Goal: Task Accomplishment & Management: Complete application form

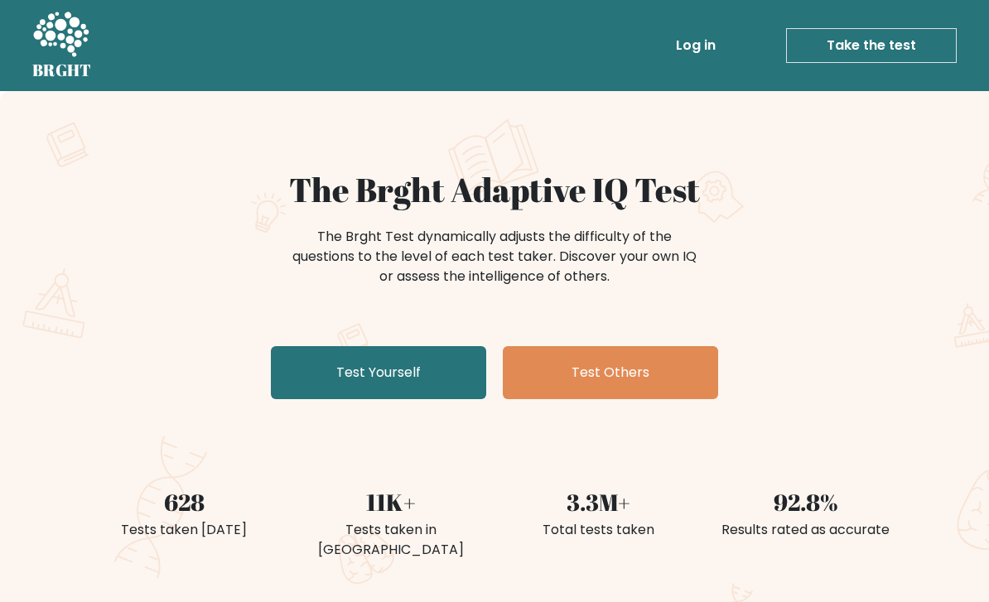
click at [316, 363] on link "Test Yourself" at bounding box center [378, 372] width 215 height 53
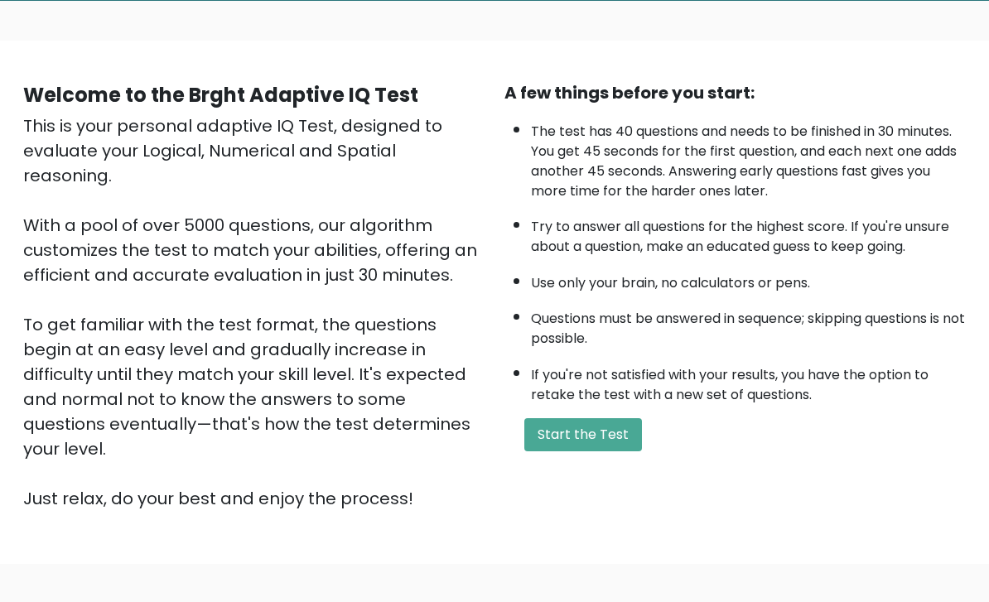
scroll to position [90, 0]
click at [594, 449] on button "Start the Test" at bounding box center [583, 434] width 118 height 33
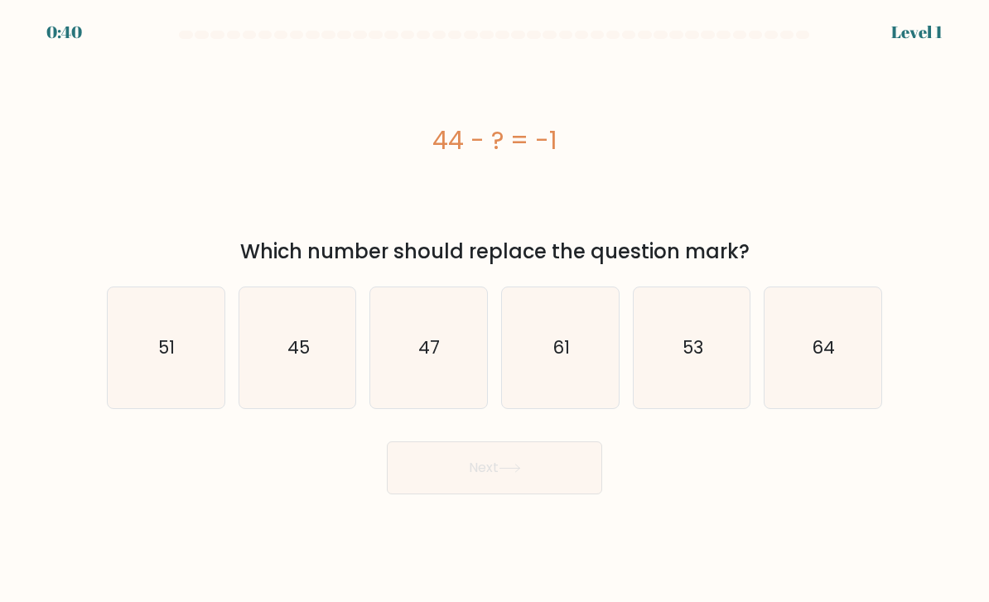
click at [304, 380] on icon "45" at bounding box center [297, 348] width 117 height 117
click at [495, 310] on input "b. 45" at bounding box center [495, 306] width 1 height 8
radio input "true"
click at [492, 485] on button "Next" at bounding box center [494, 468] width 215 height 53
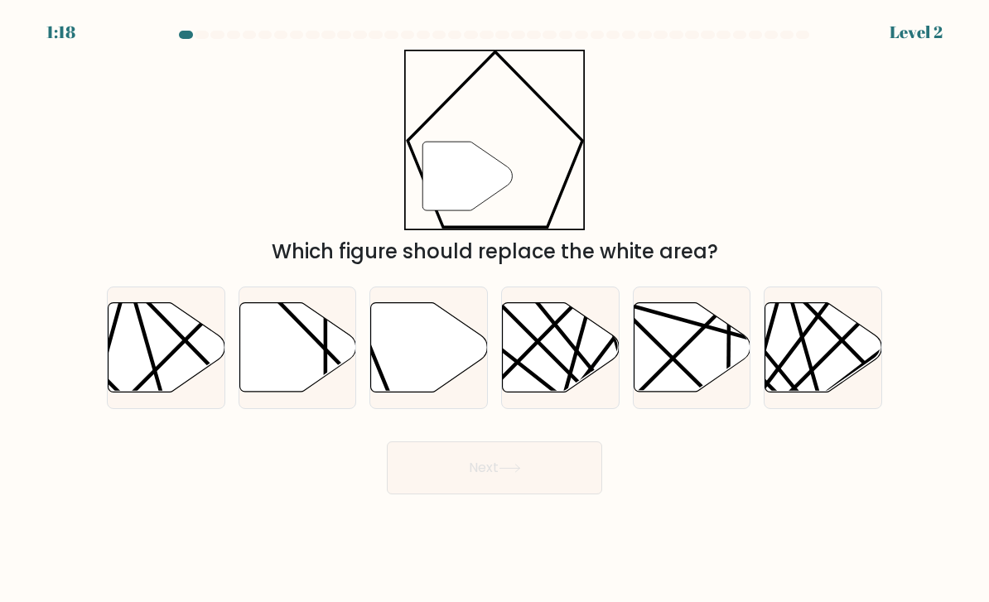
click at [433, 367] on icon at bounding box center [429, 347] width 117 height 89
click at [495, 310] on input "c." at bounding box center [495, 306] width 1 height 8
radio input "true"
click at [500, 489] on button "Next" at bounding box center [494, 468] width 215 height 53
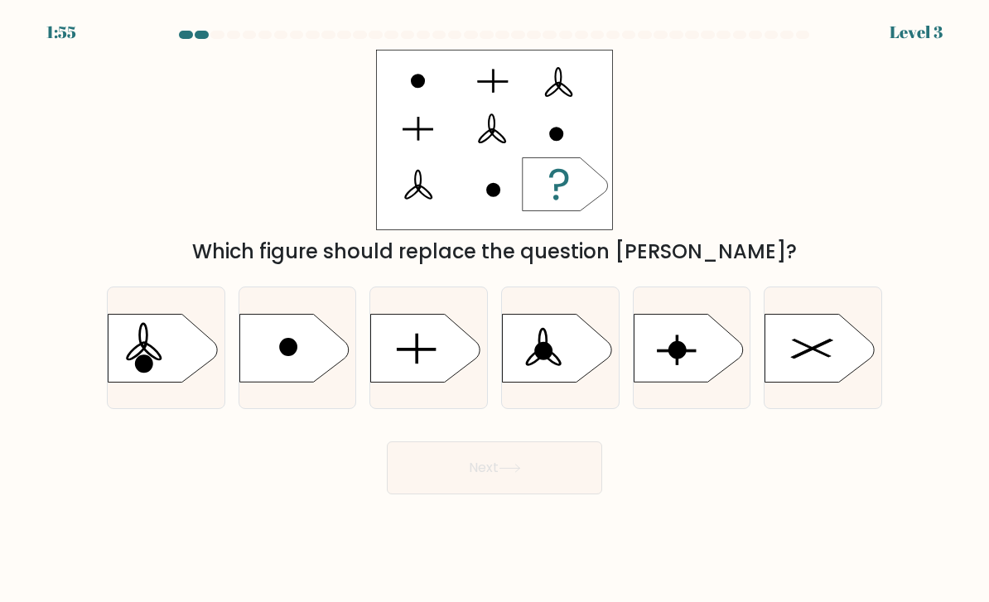
click at [417, 364] on rect at bounding box center [417, 349] width 2 height 30
click at [495, 310] on input "c." at bounding box center [495, 306] width 1 height 8
radio input "true"
click at [479, 495] on button "Next" at bounding box center [494, 468] width 215 height 53
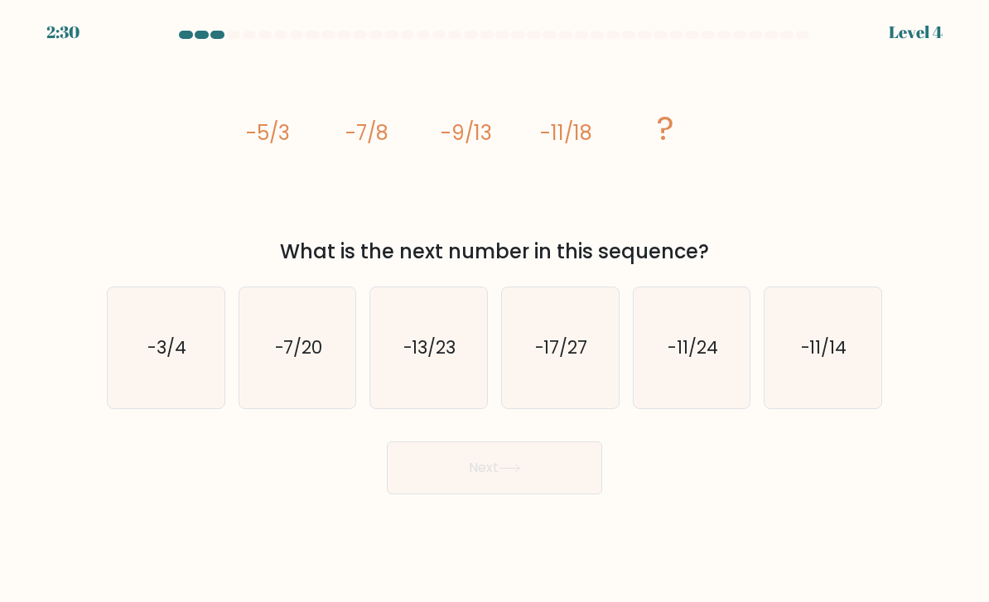
click at [414, 360] on text "-13/23" at bounding box center [430, 348] width 53 height 24
click at [495, 310] on input "c. -13/23" at bounding box center [495, 306] width 1 height 8
radio input "true"
click at [488, 495] on button "Next" at bounding box center [494, 468] width 215 height 53
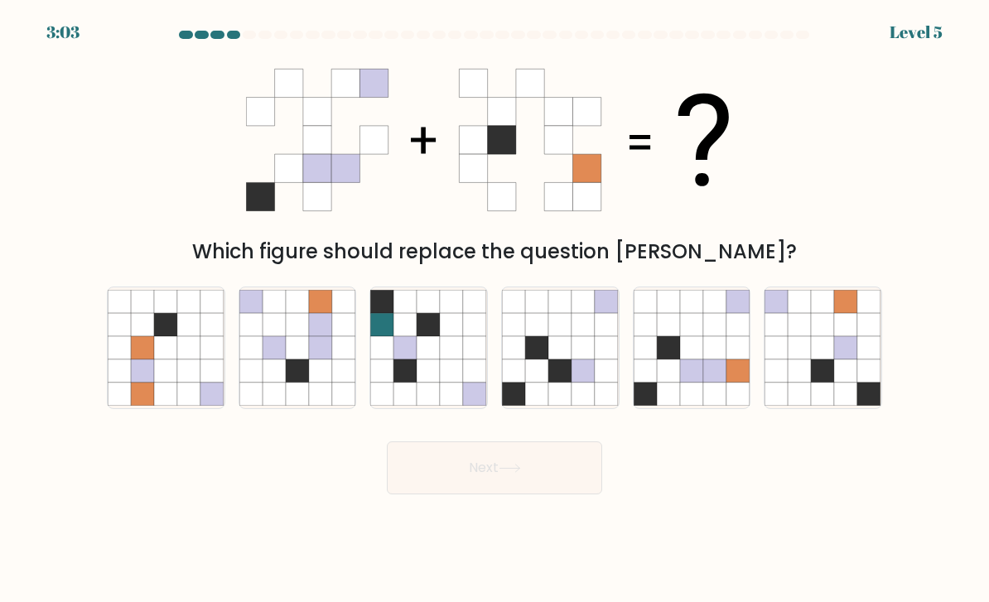
click at [703, 383] on icon at bounding box center [691, 371] width 23 height 23
click at [495, 310] on input "e." at bounding box center [495, 306] width 1 height 8
radio input "true"
click at [537, 490] on button "Next" at bounding box center [494, 468] width 215 height 53
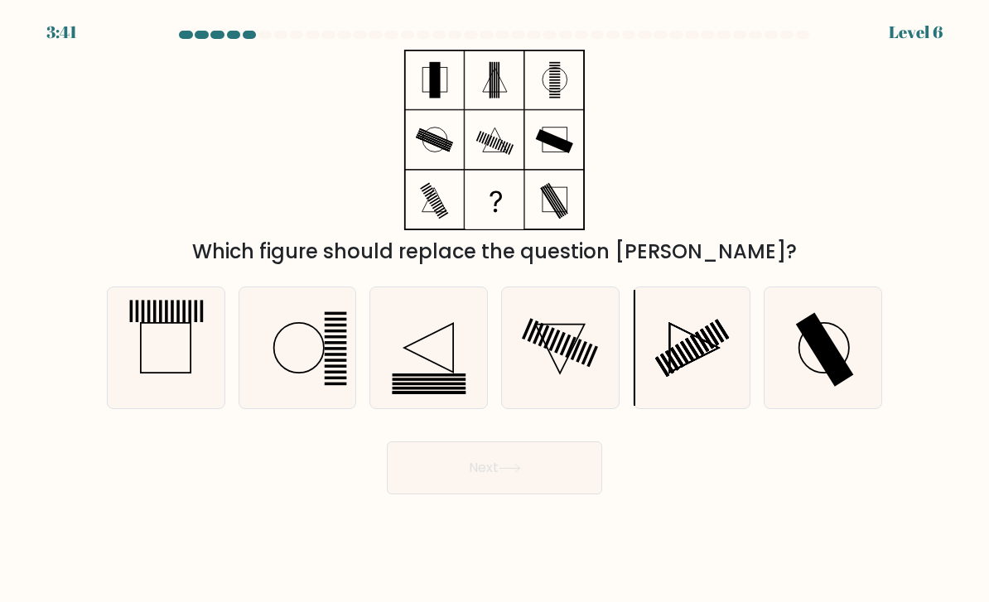
click at [825, 384] on rect at bounding box center [825, 349] width 58 height 75
click at [495, 310] on input "f." at bounding box center [495, 306] width 1 height 8
radio input "true"
click at [526, 489] on button "Next" at bounding box center [494, 468] width 215 height 53
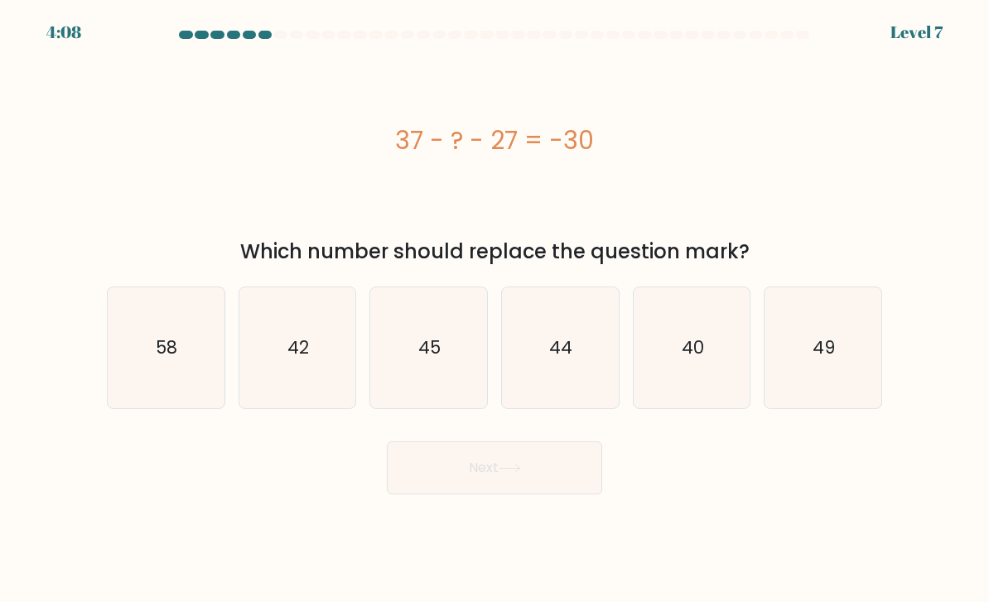
click at [673, 396] on icon "40" at bounding box center [692, 348] width 117 height 117
click at [495, 310] on input "e. 40" at bounding box center [495, 306] width 1 height 8
radio input "true"
click at [515, 495] on button "Next" at bounding box center [494, 468] width 215 height 53
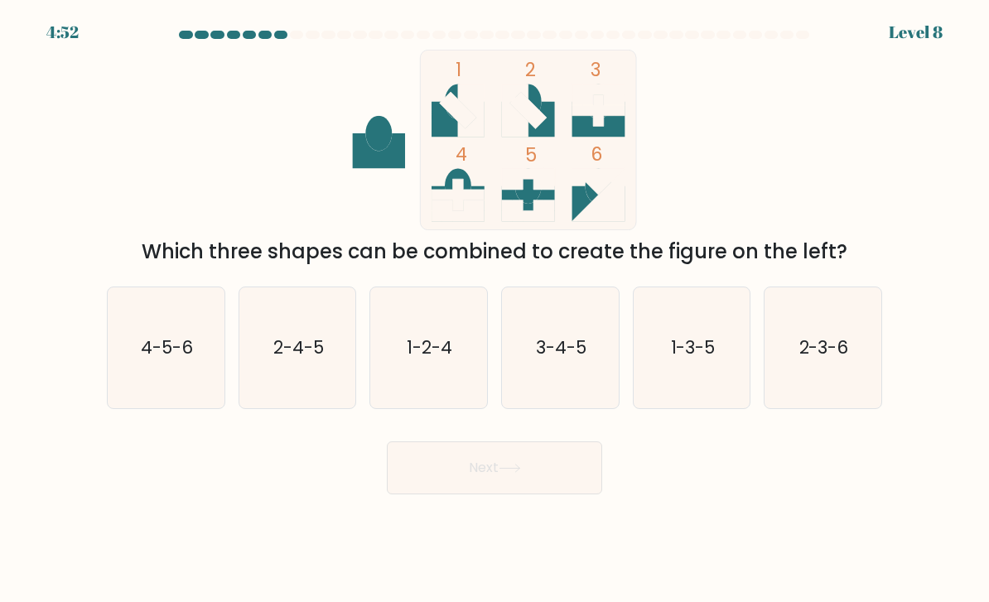
click at [544, 486] on button "Next" at bounding box center [494, 468] width 215 height 53
click at [688, 491] on div "Next" at bounding box center [494, 461] width 795 height 65
click at [544, 398] on icon "3-4-5" at bounding box center [560, 348] width 117 height 117
click at [495, 310] on input "d. 3-4-5" at bounding box center [495, 306] width 1 height 8
radio input "true"
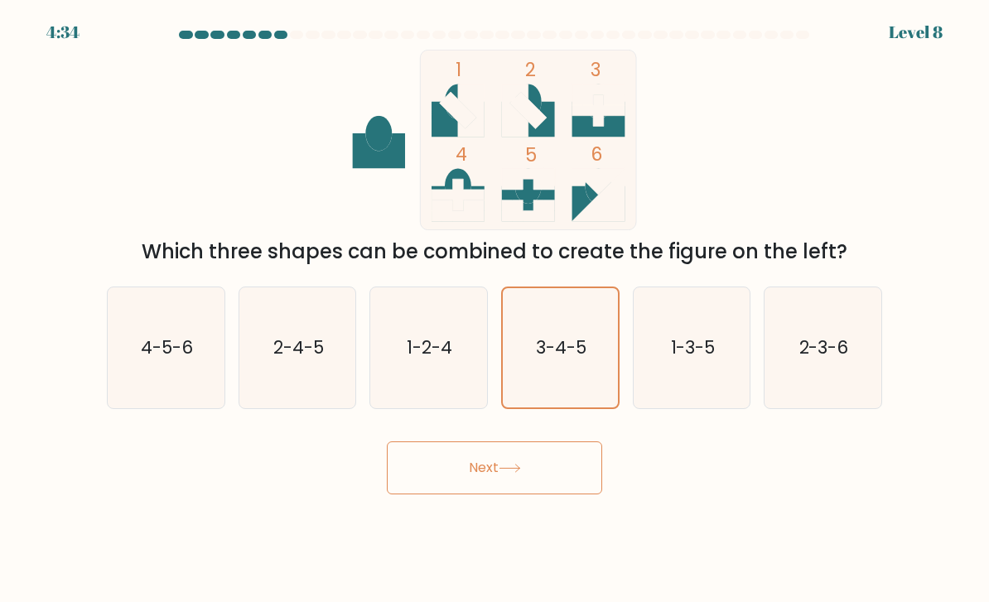
click at [534, 495] on button "Next" at bounding box center [494, 468] width 215 height 53
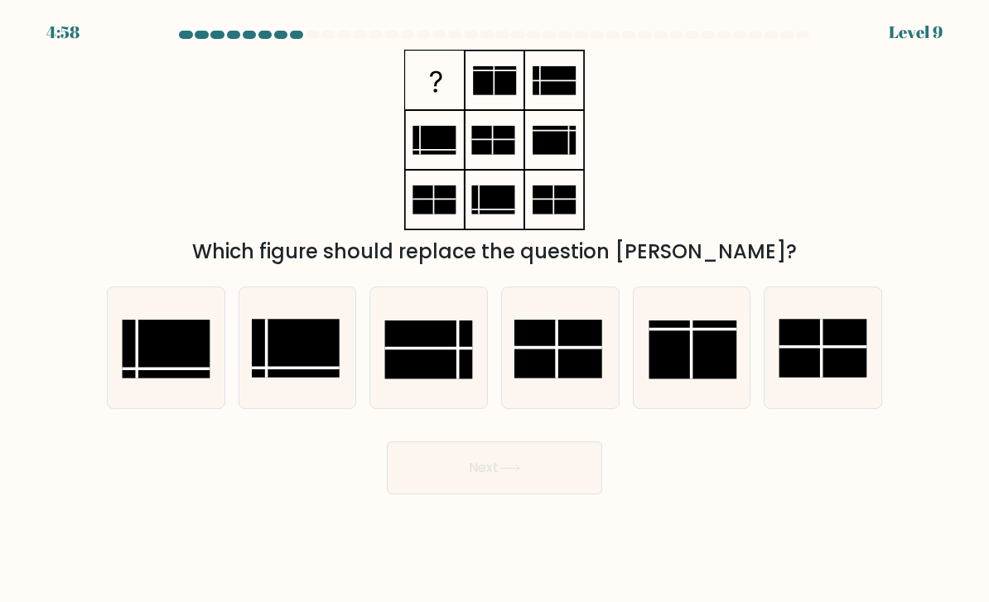
click at [467, 379] on rect at bounding box center [429, 350] width 88 height 59
click at [495, 310] on input "c." at bounding box center [495, 306] width 1 height 8
radio input "true"
click at [515, 473] on icon at bounding box center [510, 468] width 22 height 9
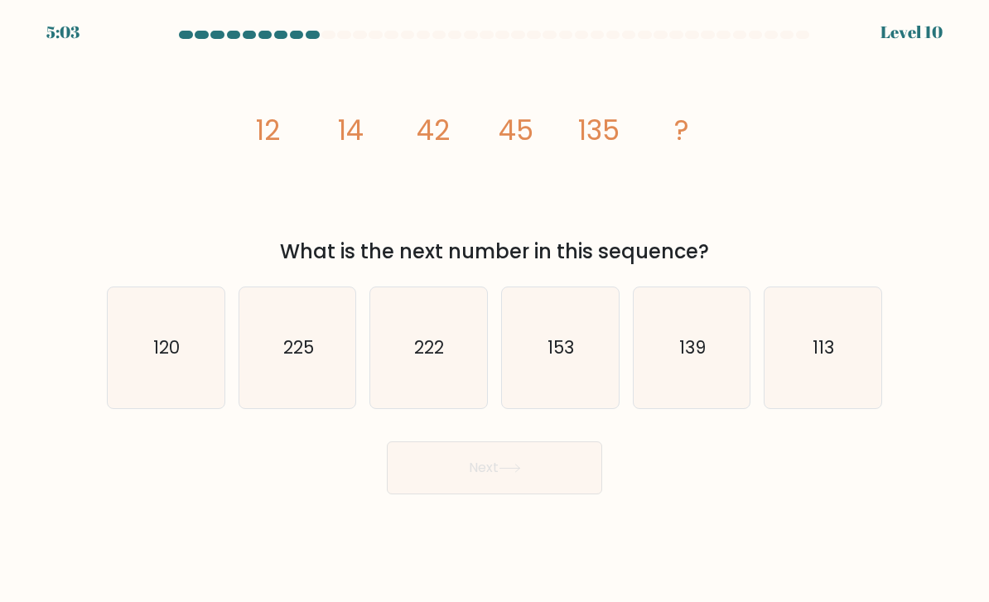
click at [684, 360] on text "139" at bounding box center [692, 348] width 27 height 24
click at [495, 310] on input "e. 139" at bounding box center [495, 306] width 1 height 8
radio input "true"
click at [521, 495] on button "Next" at bounding box center [494, 468] width 215 height 53
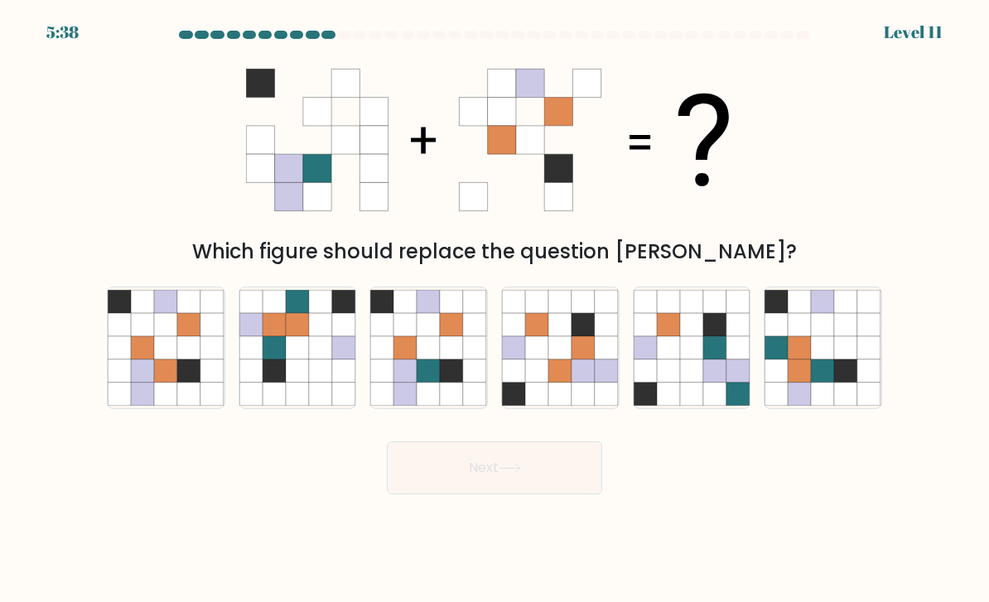
click at [452, 380] on icon at bounding box center [452, 371] width 23 height 23
click at [495, 310] on input "c." at bounding box center [495, 306] width 1 height 8
radio input "true"
click at [475, 495] on button "Next" at bounding box center [494, 468] width 215 height 53
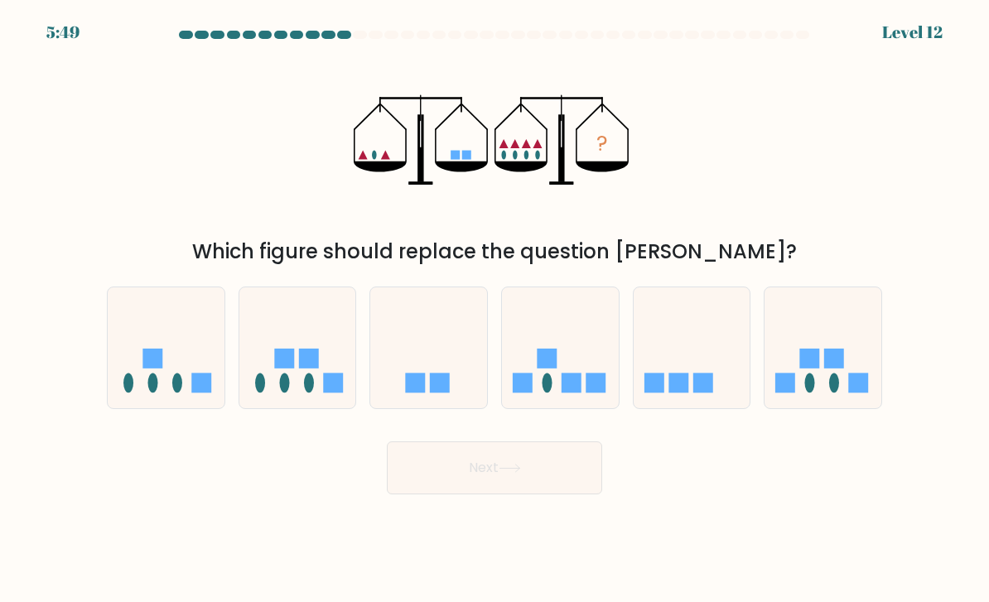
click at [790, 375] on icon at bounding box center [823, 348] width 117 height 97
click at [495, 310] on input "f." at bounding box center [495, 306] width 1 height 8
radio input "true"
click at [676, 384] on icon at bounding box center [692, 348] width 117 height 97
click at [495, 310] on input "e." at bounding box center [495, 306] width 1 height 8
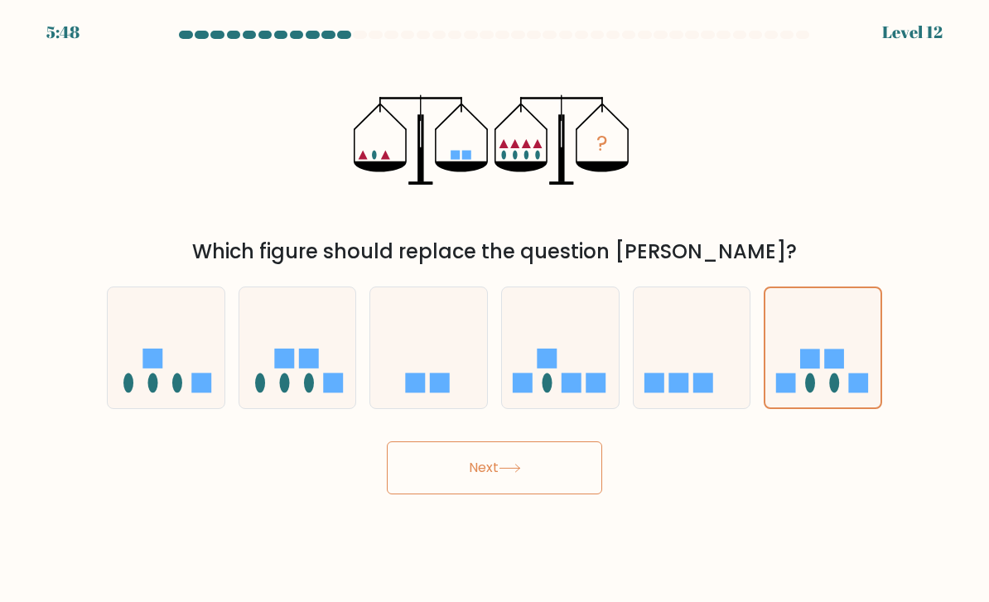
radio input "true"
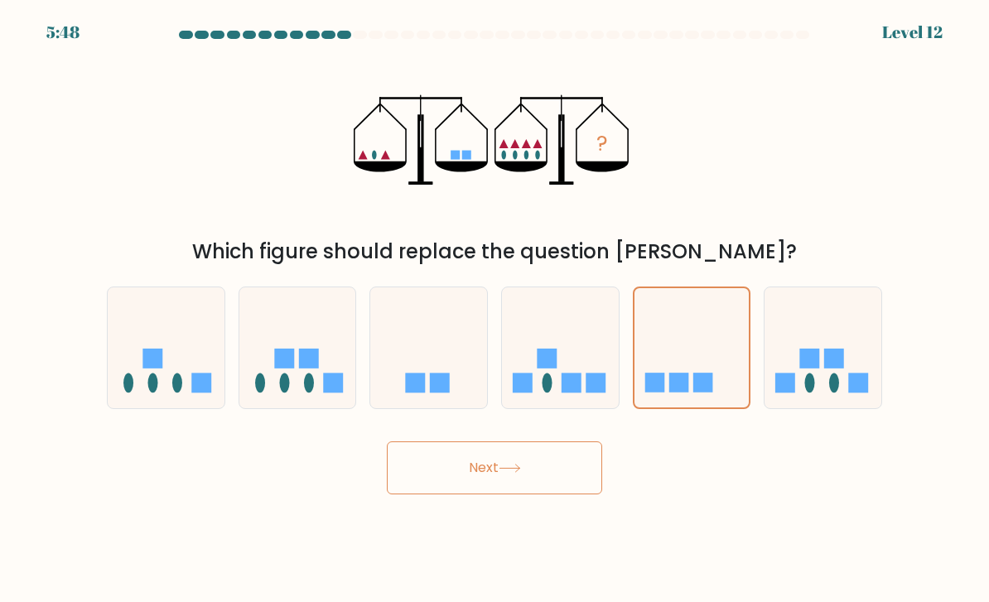
click at [550, 476] on button "Next" at bounding box center [494, 468] width 215 height 53
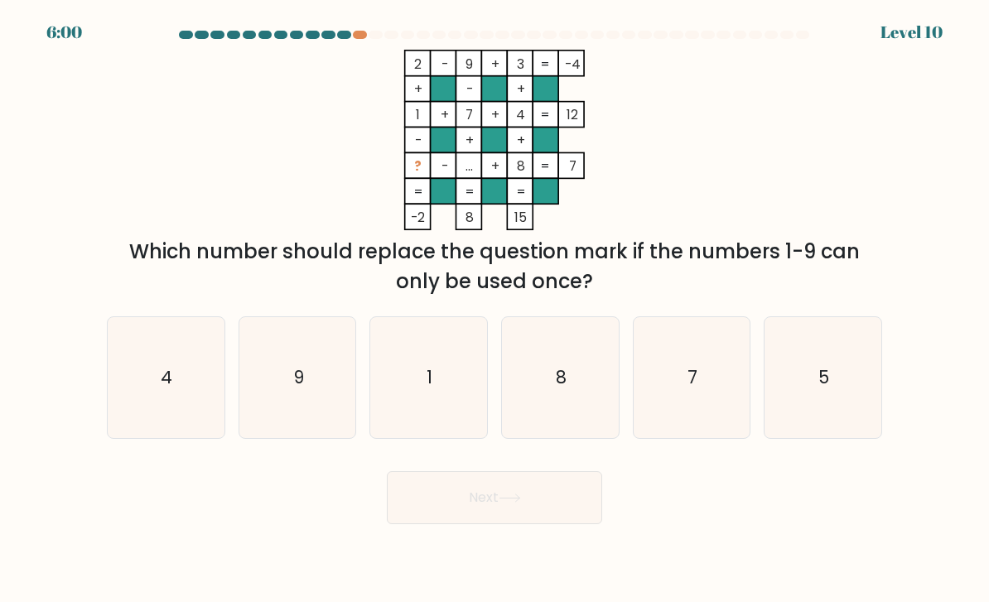
click at [461, 397] on icon "1" at bounding box center [428, 378] width 117 height 117
click at [495, 310] on input "c. 1" at bounding box center [495, 306] width 1 height 8
radio input "true"
click at [476, 517] on button "Next" at bounding box center [494, 497] width 215 height 53
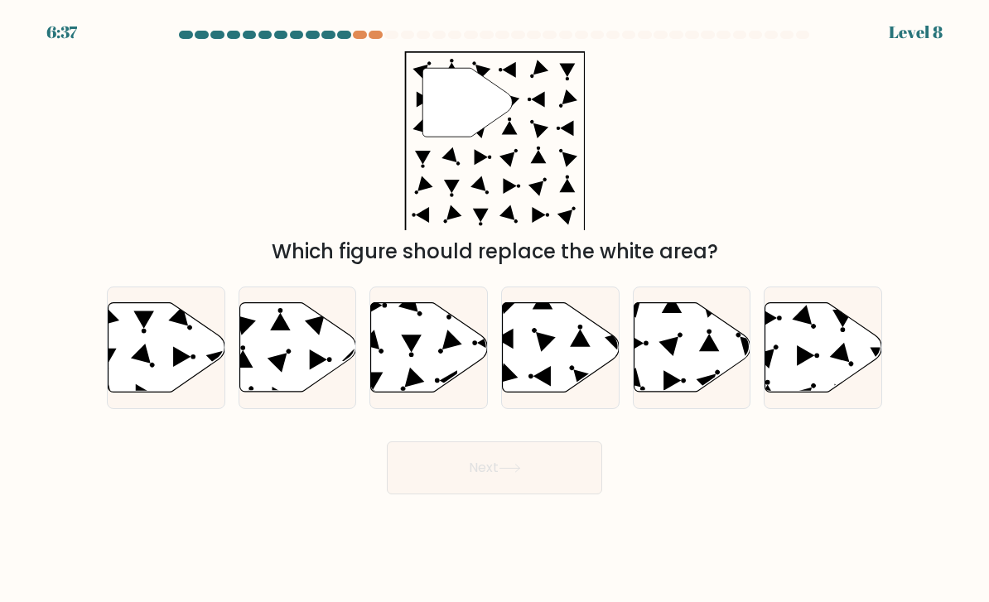
click at [702, 388] on icon at bounding box center [692, 347] width 117 height 89
click at [495, 310] on input "e." at bounding box center [495, 306] width 1 height 8
radio input "true"
click at [521, 473] on icon at bounding box center [510, 468] width 22 height 9
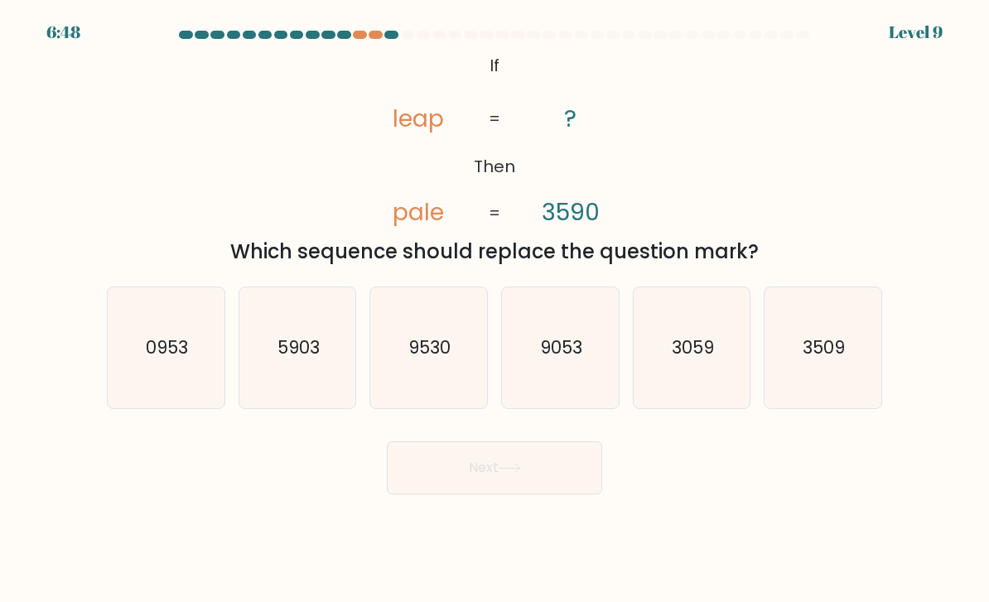
click at [616, 396] on icon "9053" at bounding box center [560, 348] width 117 height 117
click at [495, 310] on input "d. 9053" at bounding box center [495, 306] width 1 height 8
radio input "true"
click at [537, 492] on button "Next" at bounding box center [494, 468] width 215 height 53
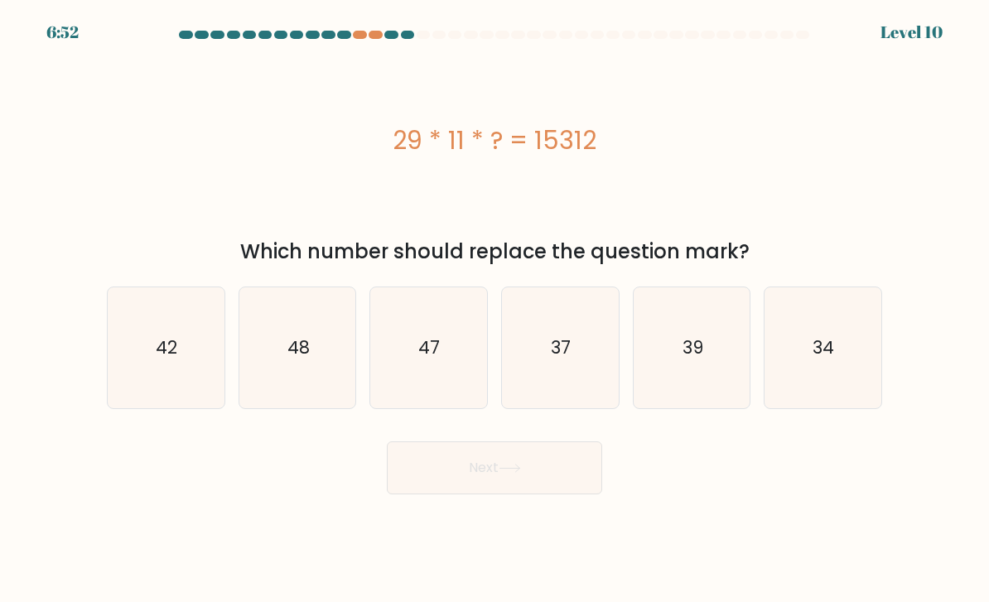
click at [832, 360] on text "34" at bounding box center [825, 348] width 22 height 24
click at [495, 310] on input "f. 34" at bounding box center [495, 306] width 1 height 8
radio input "true"
click at [532, 485] on button "Next" at bounding box center [494, 468] width 215 height 53
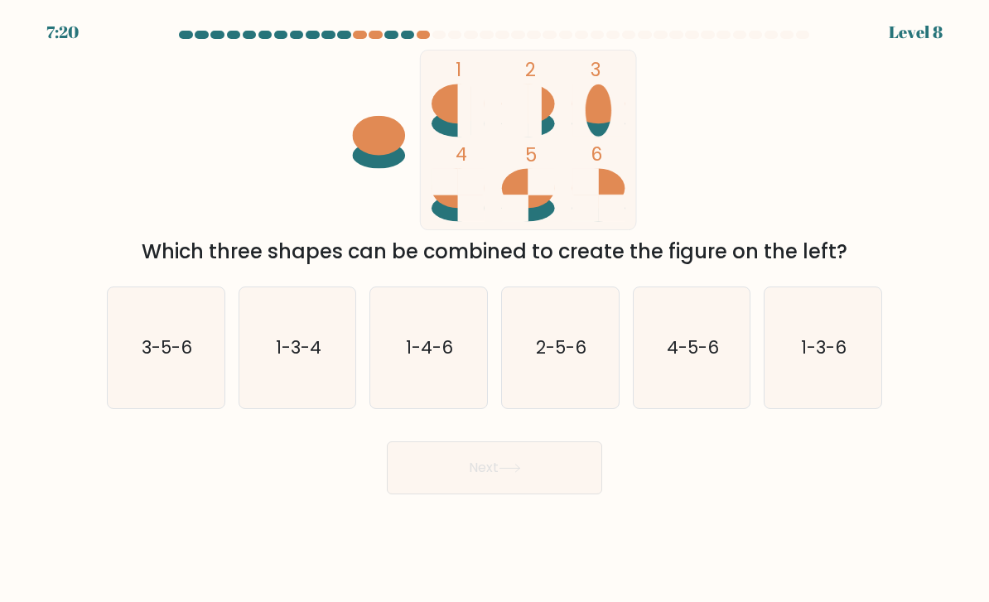
click at [690, 360] on text "4-5-6" at bounding box center [693, 348] width 52 height 24
click at [495, 310] on input "e. 4-5-6" at bounding box center [495, 306] width 1 height 8
radio input "true"
click at [499, 494] on button "Next" at bounding box center [494, 468] width 215 height 53
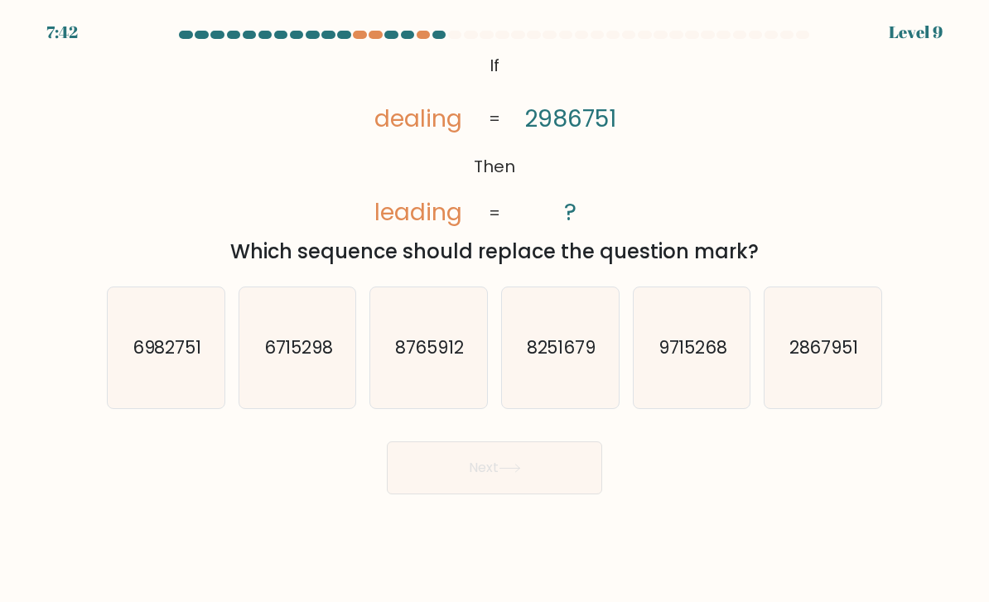
click at [155, 392] on icon "6982751" at bounding box center [166, 348] width 117 height 117
click at [495, 310] on input "a. 6982751" at bounding box center [495, 306] width 1 height 8
radio input "true"
click at [428, 489] on button "Next" at bounding box center [494, 468] width 215 height 53
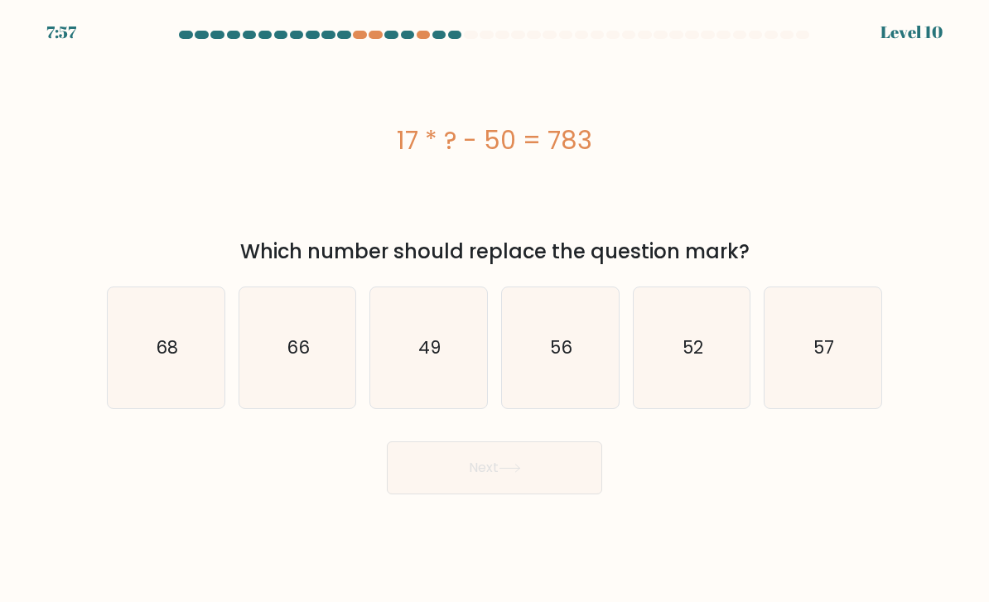
click at [288, 378] on icon "66" at bounding box center [297, 348] width 117 height 117
click at [495, 310] on input "b. 66" at bounding box center [495, 306] width 1 height 8
radio input "true"
click at [465, 495] on button "Next" at bounding box center [494, 468] width 215 height 53
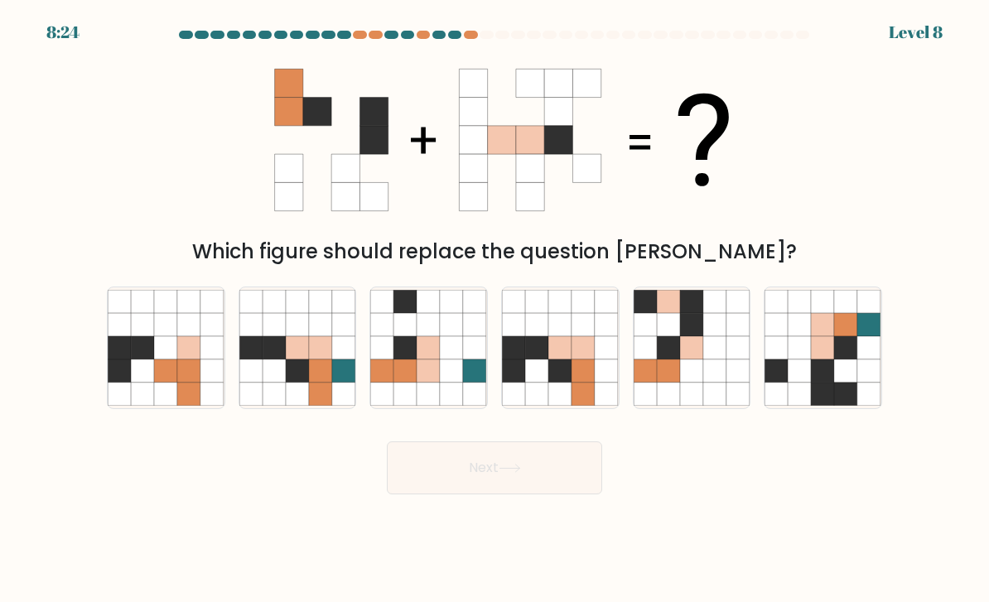
click at [579, 383] on icon at bounding box center [583, 371] width 23 height 23
click at [495, 310] on input "d." at bounding box center [495, 306] width 1 height 8
radio input "true"
click at [542, 495] on button "Next" at bounding box center [494, 468] width 215 height 53
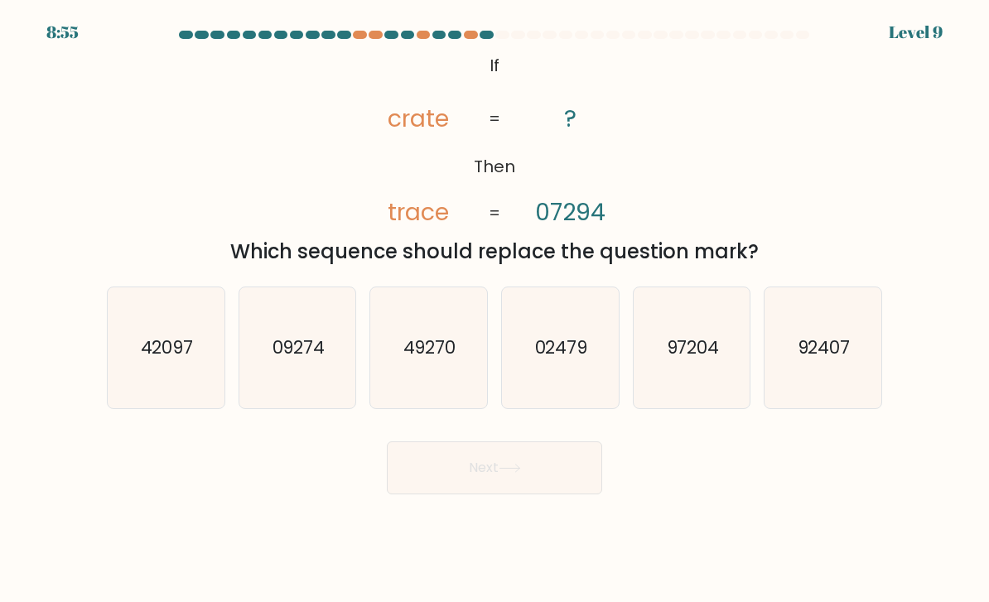
click at [706, 360] on text "97204" at bounding box center [692, 348] width 53 height 24
click at [495, 310] on input "e. 97204" at bounding box center [495, 306] width 1 height 8
radio input "true"
click at [544, 481] on button "Next" at bounding box center [494, 468] width 215 height 53
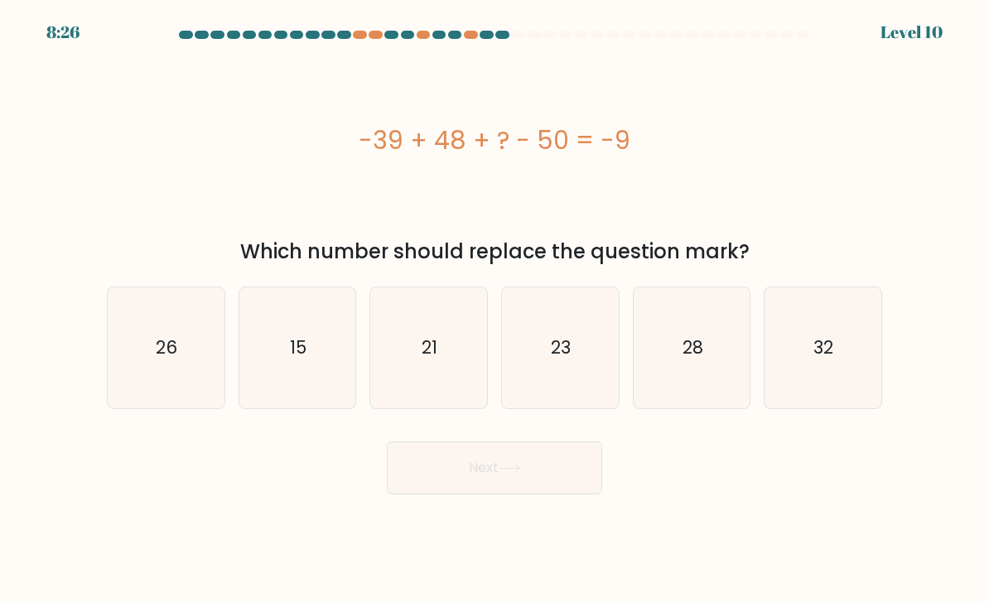
click at [596, 371] on icon "23" at bounding box center [560, 348] width 117 height 117
click at [495, 310] on input "d. 23" at bounding box center [495, 306] width 1 height 8
radio input "true"
click at [689, 395] on icon "28" at bounding box center [692, 348] width 117 height 117
click at [495, 310] on input "e. 28" at bounding box center [495, 306] width 1 height 8
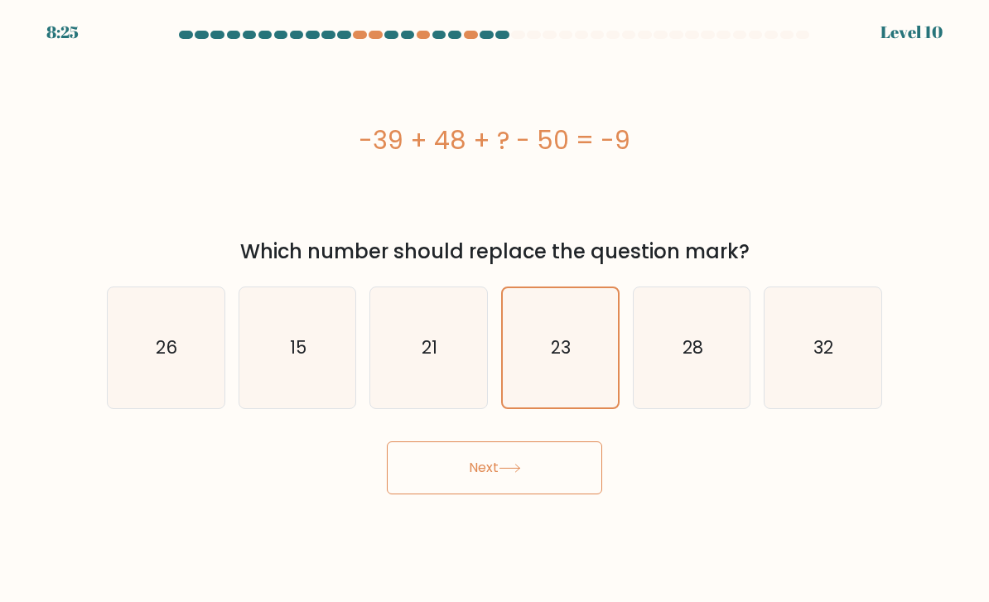
radio input "true"
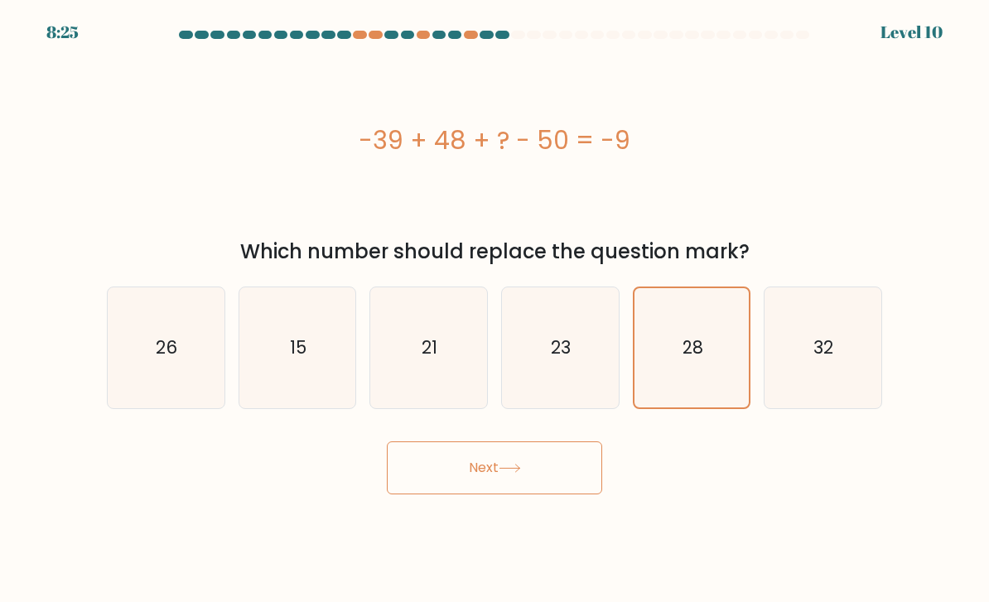
click at [517, 473] on icon at bounding box center [510, 468] width 22 height 9
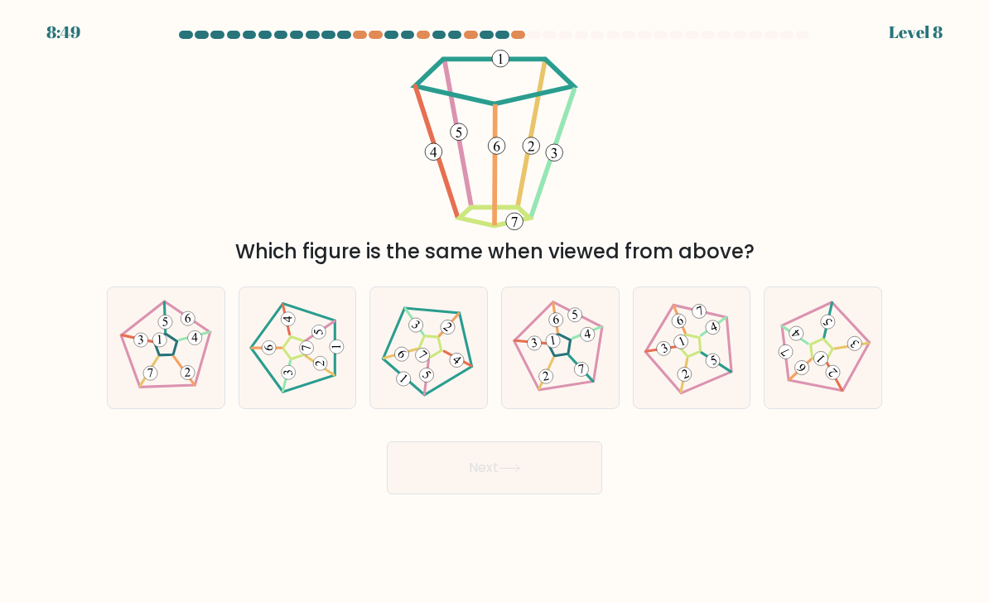
click at [294, 373] on icon at bounding box center [297, 348] width 97 height 97
click at [495, 310] on input "b." at bounding box center [495, 306] width 1 height 8
radio input "true"
click at [440, 482] on button "Next" at bounding box center [494, 468] width 215 height 53
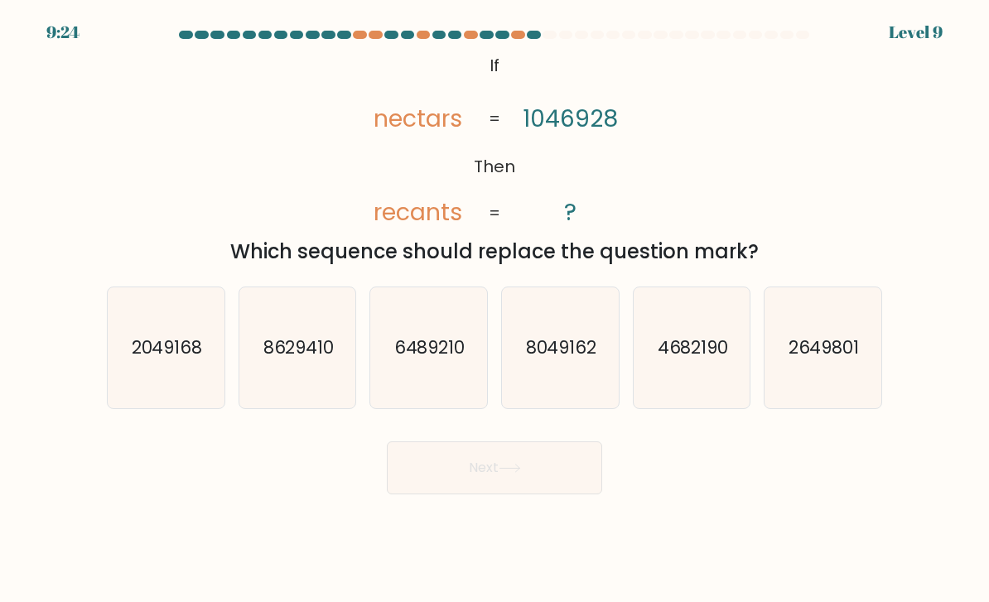
click at [176, 384] on icon "2049168" at bounding box center [166, 348] width 117 height 117
click at [495, 310] on input "a. 2049168" at bounding box center [495, 306] width 1 height 8
radio input "true"
click at [429, 495] on button "Next" at bounding box center [494, 468] width 215 height 53
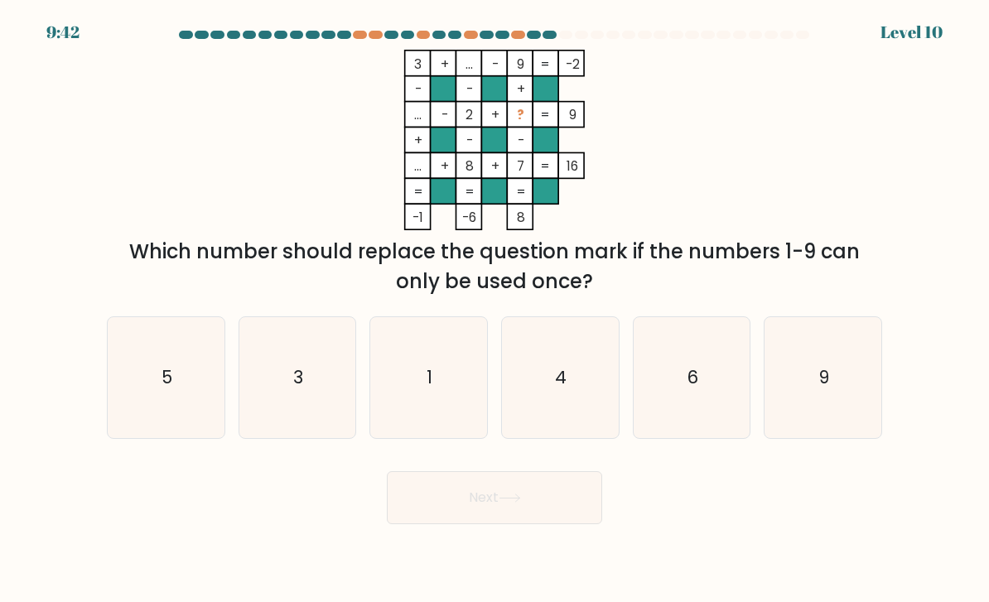
click at [650, 381] on icon "6" at bounding box center [692, 378] width 117 height 117
click at [495, 310] on input "e. 6" at bounding box center [495, 306] width 1 height 8
radio input "true"
click at [483, 505] on button "Next" at bounding box center [494, 497] width 215 height 53
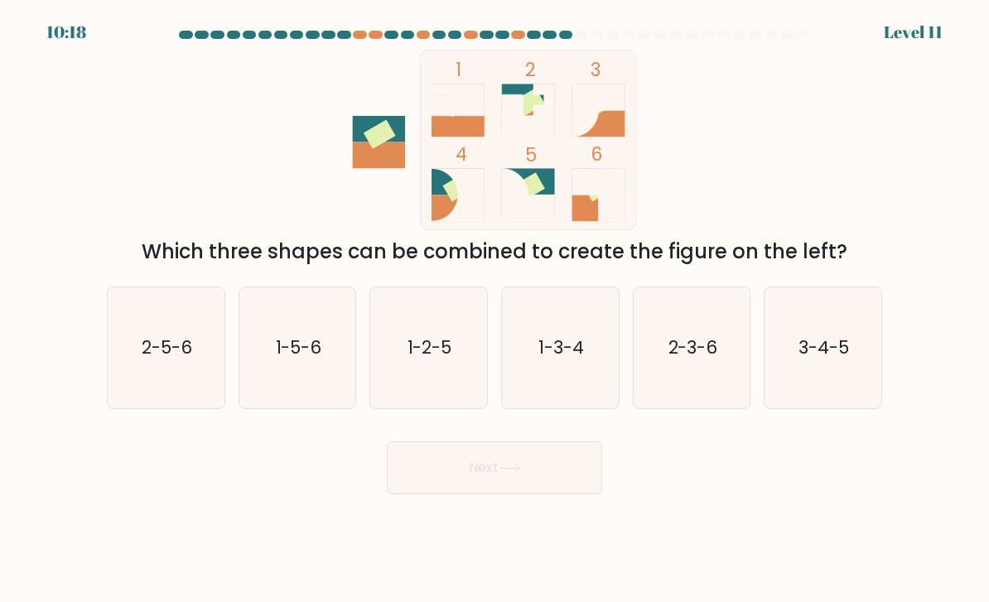
click at [826, 385] on icon "3-4-5" at bounding box center [823, 348] width 117 height 117
click at [495, 310] on input "f. 3-4-5" at bounding box center [495, 306] width 1 height 8
radio input "true"
click at [543, 459] on button "Next" at bounding box center [494, 468] width 215 height 53
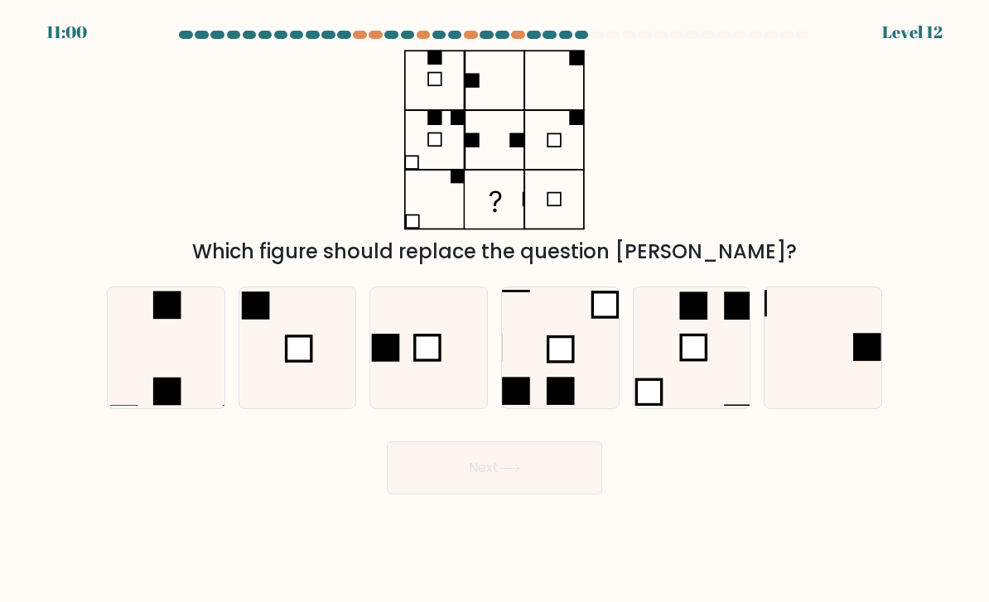
click at [531, 488] on button "Next" at bounding box center [494, 468] width 215 height 53
click at [658, 485] on div "Next" at bounding box center [494, 461] width 795 height 65
click at [564, 362] on rect at bounding box center [560, 349] width 25 height 25
click at [495, 310] on input "d." at bounding box center [495, 306] width 1 height 8
radio input "true"
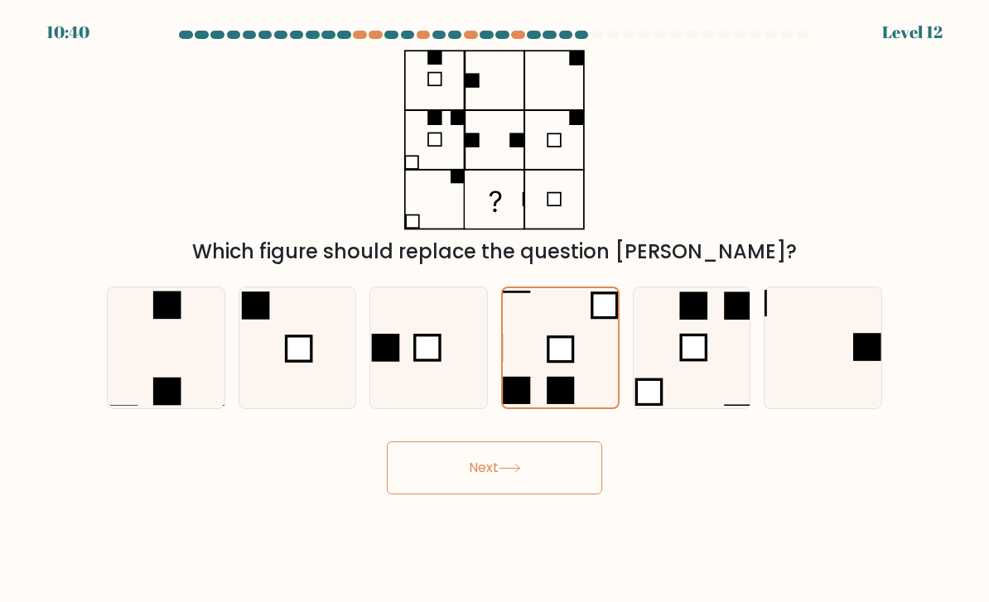
click at [536, 493] on button "Next" at bounding box center [494, 468] width 215 height 53
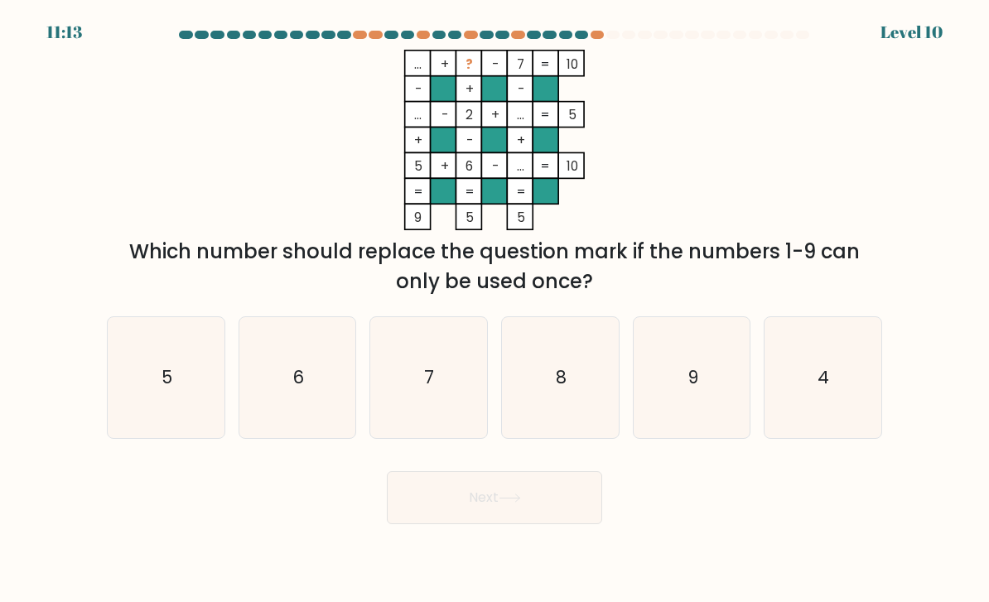
click at [707, 432] on icon "9" at bounding box center [692, 378] width 117 height 117
click at [495, 310] on input "e. 9" at bounding box center [495, 306] width 1 height 8
radio input "true"
click at [537, 516] on button "Next" at bounding box center [494, 497] width 215 height 53
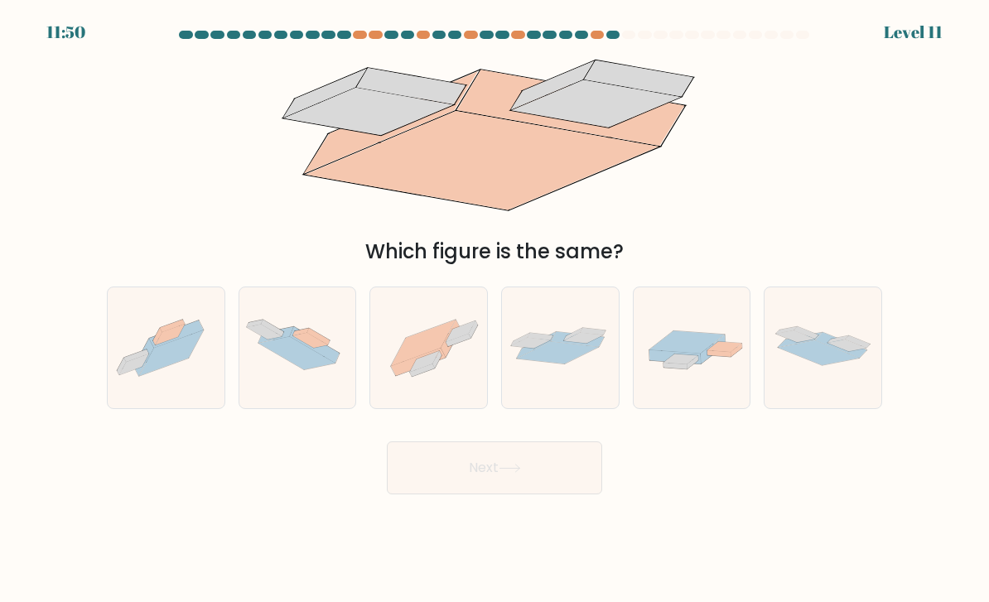
click at [453, 380] on icon at bounding box center [428, 347] width 117 height 87
click at [495, 310] on input "c." at bounding box center [495, 306] width 1 height 8
radio input "true"
click at [518, 495] on button "Next" at bounding box center [494, 468] width 215 height 53
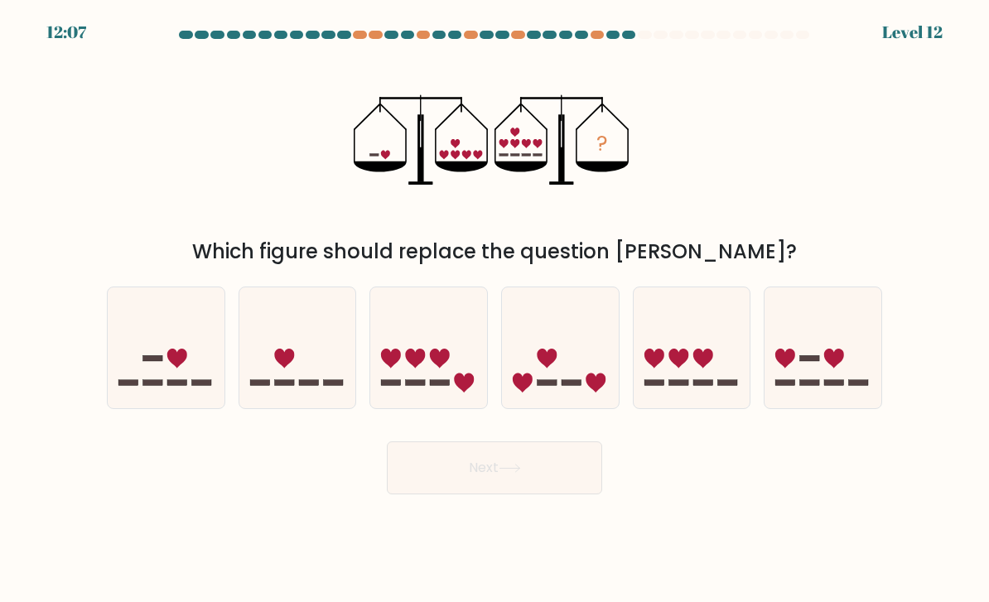
click at [682, 383] on icon at bounding box center [692, 348] width 117 height 97
click at [495, 310] on input "e." at bounding box center [495, 306] width 1 height 8
radio input "true"
click at [538, 472] on button "Next" at bounding box center [494, 468] width 215 height 53
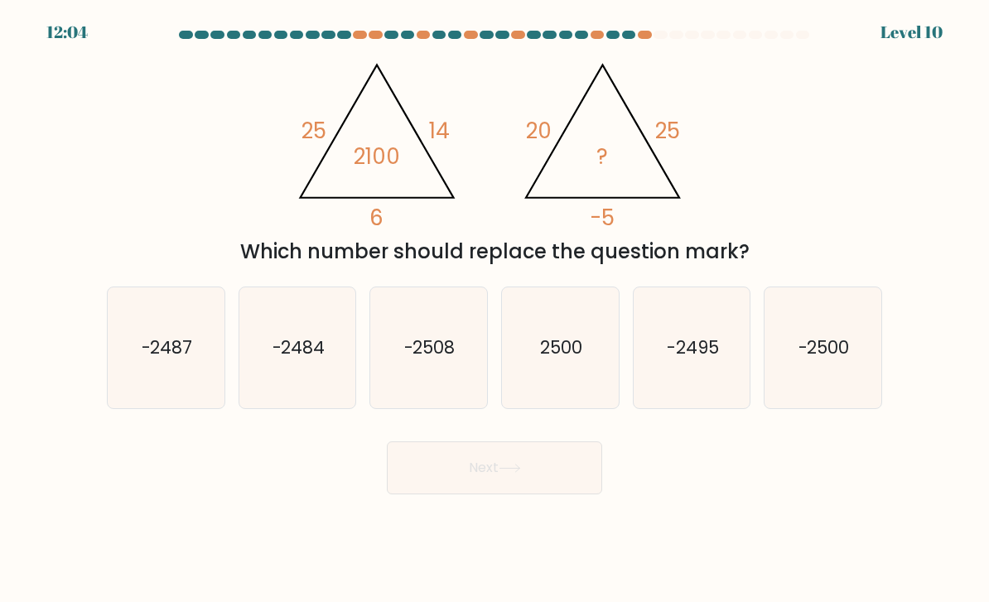
click at [406, 383] on icon "-2508" at bounding box center [428, 348] width 117 height 117
click at [495, 310] on input "c. -2508" at bounding box center [495, 306] width 1 height 8
radio input "true"
click at [437, 478] on button "Next" at bounding box center [494, 468] width 215 height 53
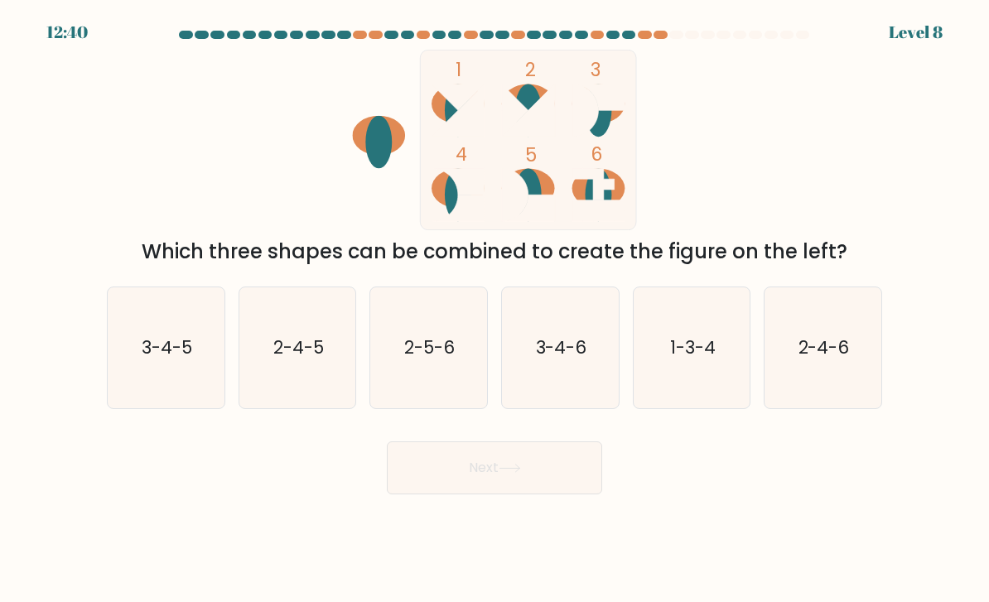
click at [148, 389] on icon "3-4-5" at bounding box center [166, 348] width 117 height 117
click at [495, 310] on input "a. 3-4-5" at bounding box center [495, 306] width 1 height 8
radio input "true"
click at [435, 480] on button "Next" at bounding box center [494, 468] width 215 height 53
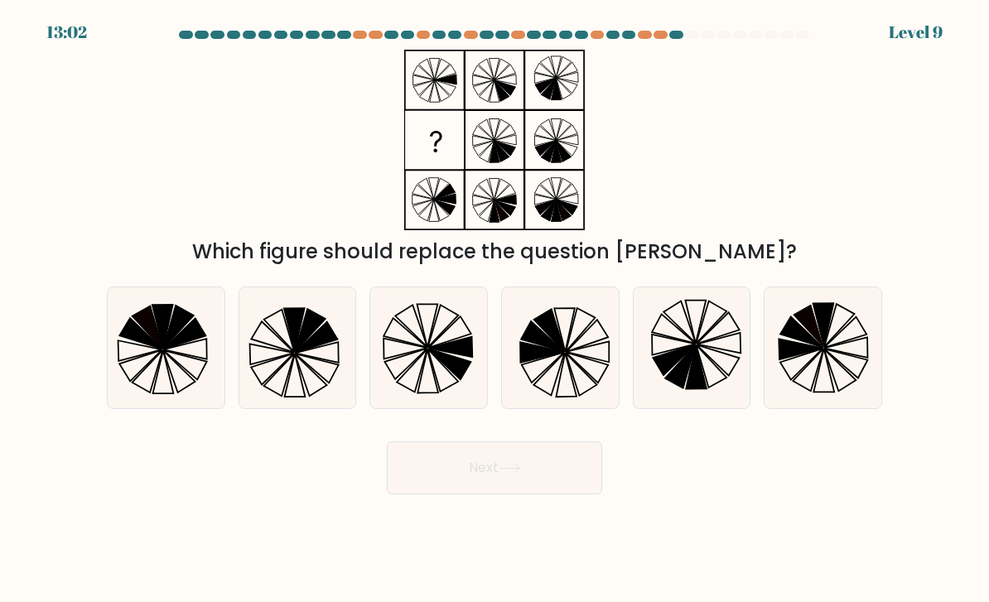
click at [411, 384] on icon at bounding box center [413, 371] width 31 height 43
click at [495, 310] on input "c." at bounding box center [495, 306] width 1 height 8
radio input "true"
click at [464, 479] on button "Next" at bounding box center [494, 468] width 215 height 53
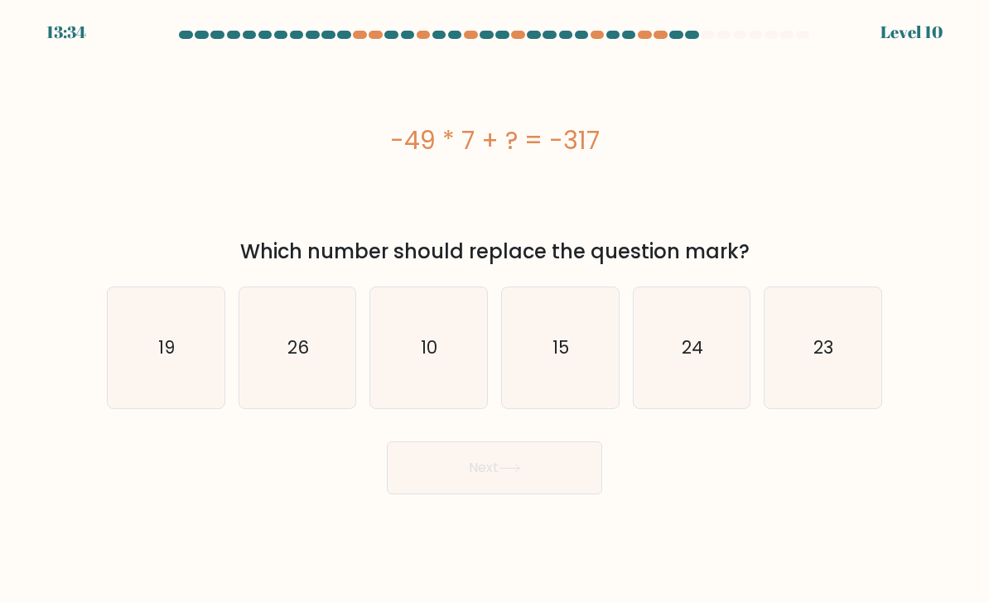
click at [402, 372] on icon "10" at bounding box center [428, 348] width 117 height 117
click at [495, 310] on input "c. 10" at bounding box center [495, 306] width 1 height 8
radio input "true"
click at [311, 388] on icon "26" at bounding box center [297, 348] width 117 height 117
click at [495, 310] on input "b. 26" at bounding box center [495, 306] width 1 height 8
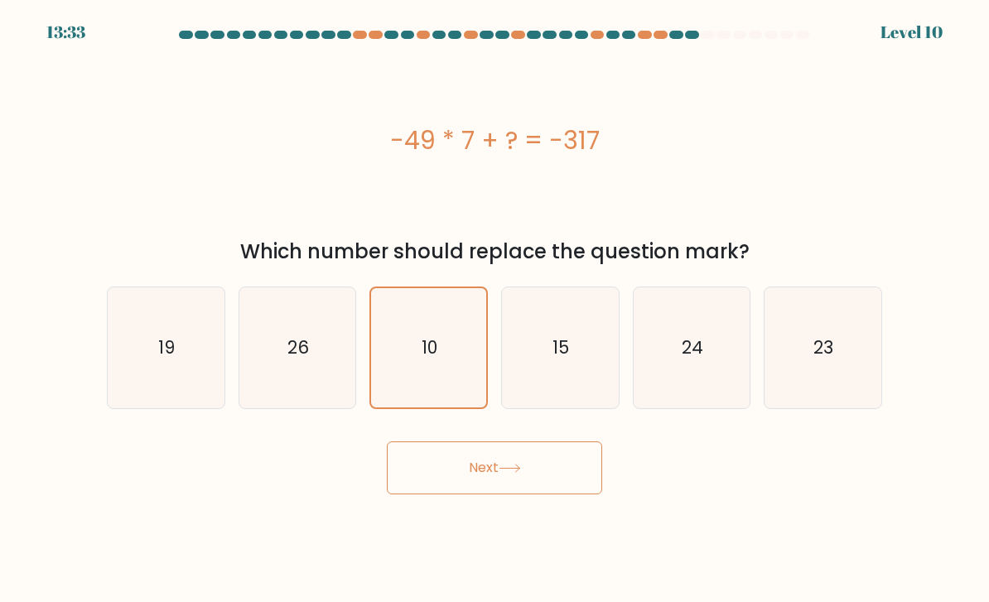
radio input "true"
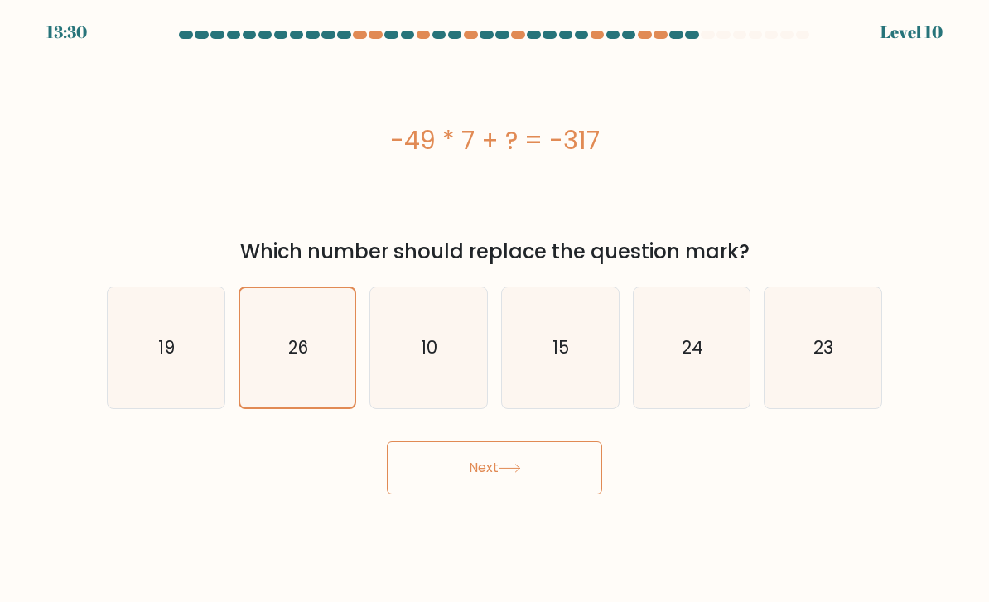
click at [530, 484] on button "Next" at bounding box center [494, 468] width 215 height 53
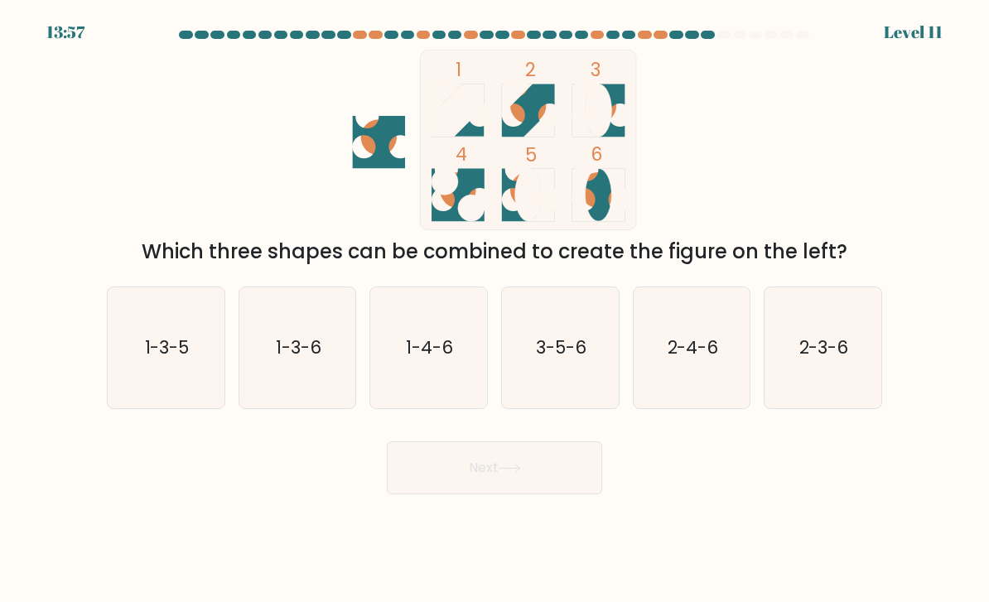
click at [552, 379] on icon "3-5-6" at bounding box center [560, 348] width 117 height 117
click at [495, 310] on input "d. 3-5-6" at bounding box center [495, 306] width 1 height 8
radio input "true"
click at [542, 471] on button "Next" at bounding box center [494, 468] width 215 height 53
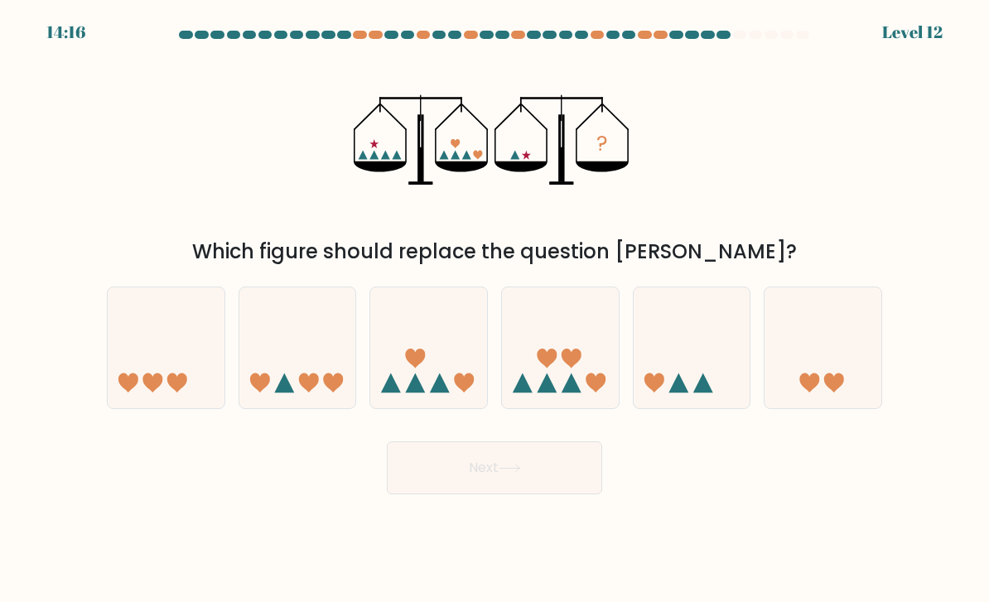
click at [679, 382] on icon at bounding box center [692, 348] width 117 height 97
click at [495, 310] on input "e." at bounding box center [495, 306] width 1 height 8
radio input "true"
click at [499, 488] on button "Next" at bounding box center [494, 468] width 215 height 53
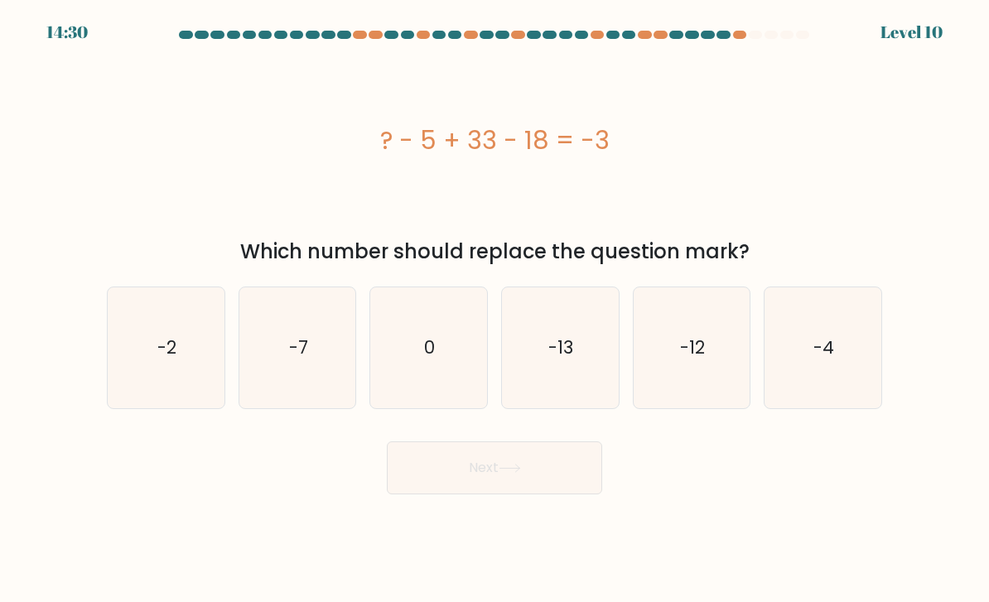
click at [577, 384] on icon "-13" at bounding box center [560, 348] width 117 height 117
click at [495, 310] on input "d. -13" at bounding box center [495, 306] width 1 height 8
radio input "true"
click at [521, 473] on icon at bounding box center [510, 468] width 22 height 9
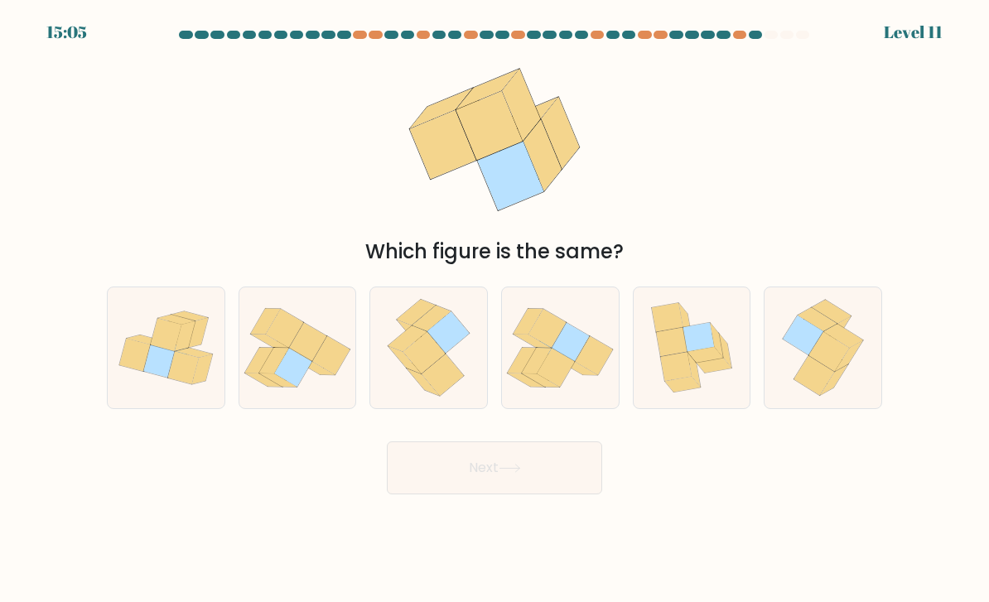
click at [463, 348] on icon at bounding box center [449, 333] width 42 height 42
click at [495, 310] on input "c." at bounding box center [495, 306] width 1 height 8
radio input "true"
click at [434, 495] on button "Next" at bounding box center [494, 468] width 215 height 53
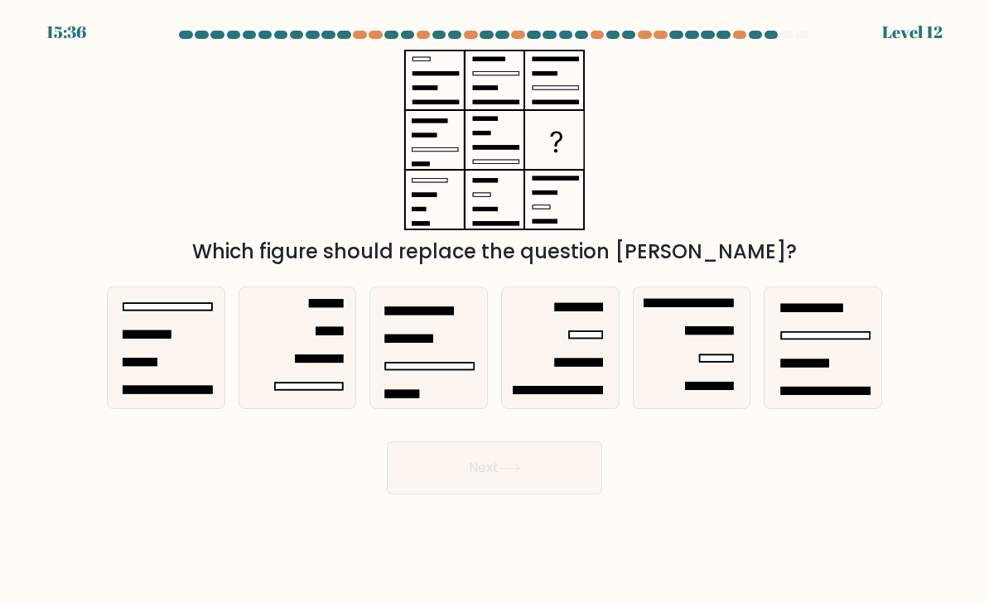
click at [160, 369] on icon at bounding box center [166, 348] width 117 height 117
click at [495, 310] on input "a." at bounding box center [495, 306] width 1 height 8
radio input "true"
click at [537, 495] on button "Next" at bounding box center [494, 468] width 215 height 53
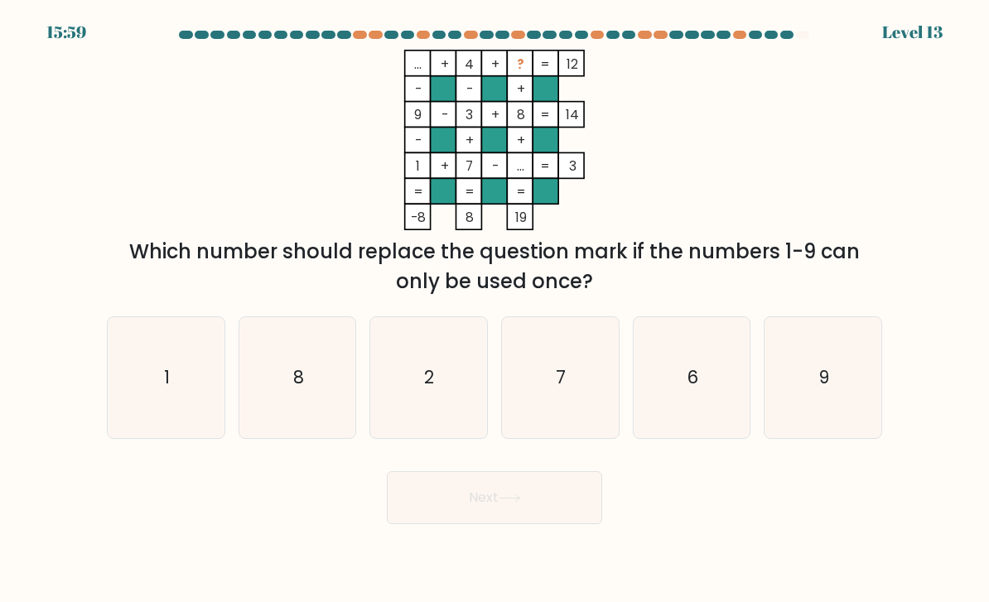
click at [404, 387] on icon "2" at bounding box center [428, 378] width 117 height 117
click at [495, 310] on input "c. 2" at bounding box center [495, 306] width 1 height 8
radio input "true"
click at [419, 511] on button "Next" at bounding box center [494, 497] width 215 height 53
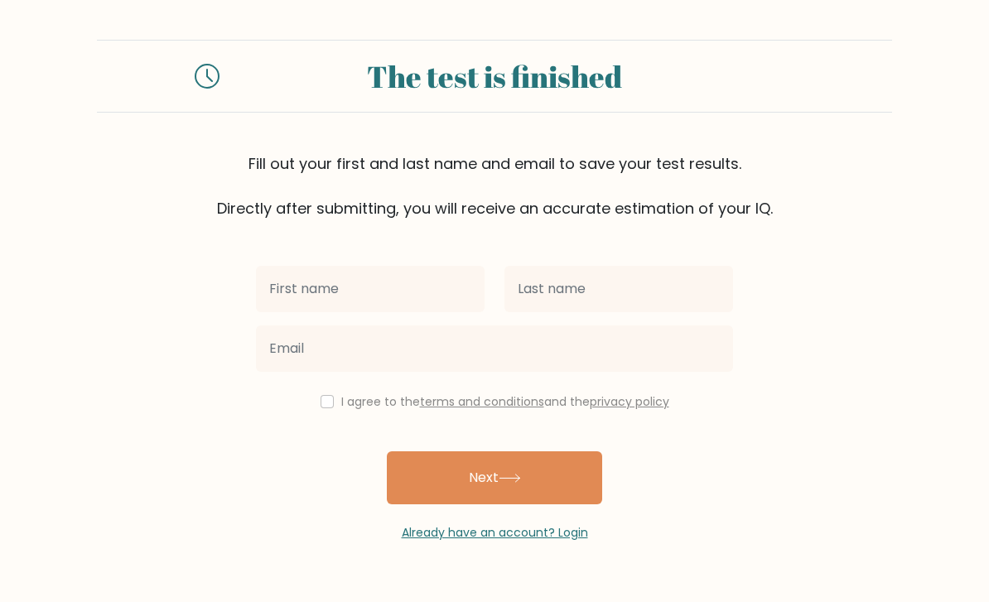
scroll to position [166, 0]
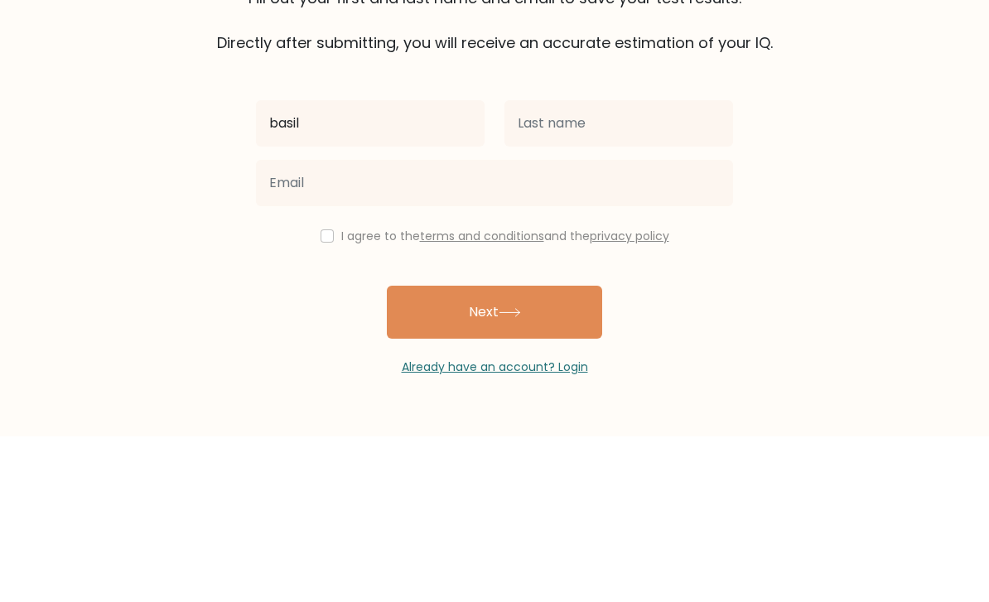
type input "basil"
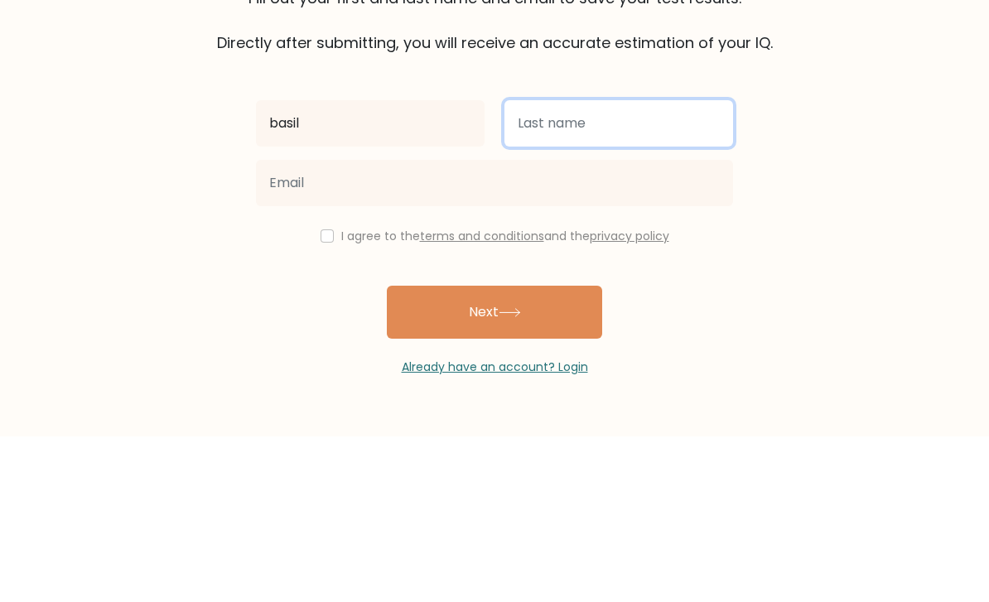
click at [643, 266] on input "text" at bounding box center [619, 289] width 229 height 46
type input "Uh"
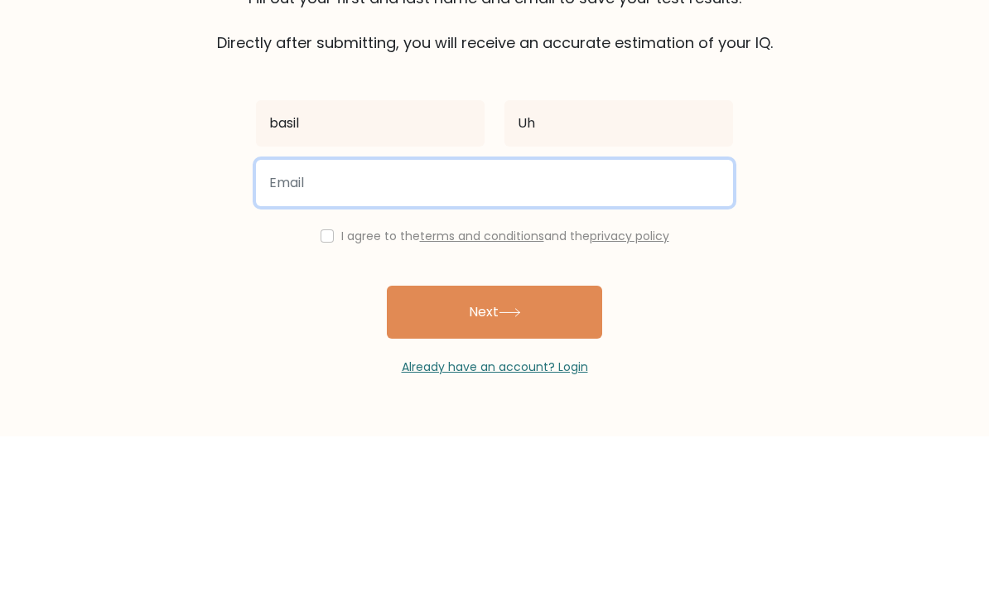
click at [607, 326] on input "email" at bounding box center [494, 349] width 477 height 46
type input "n"
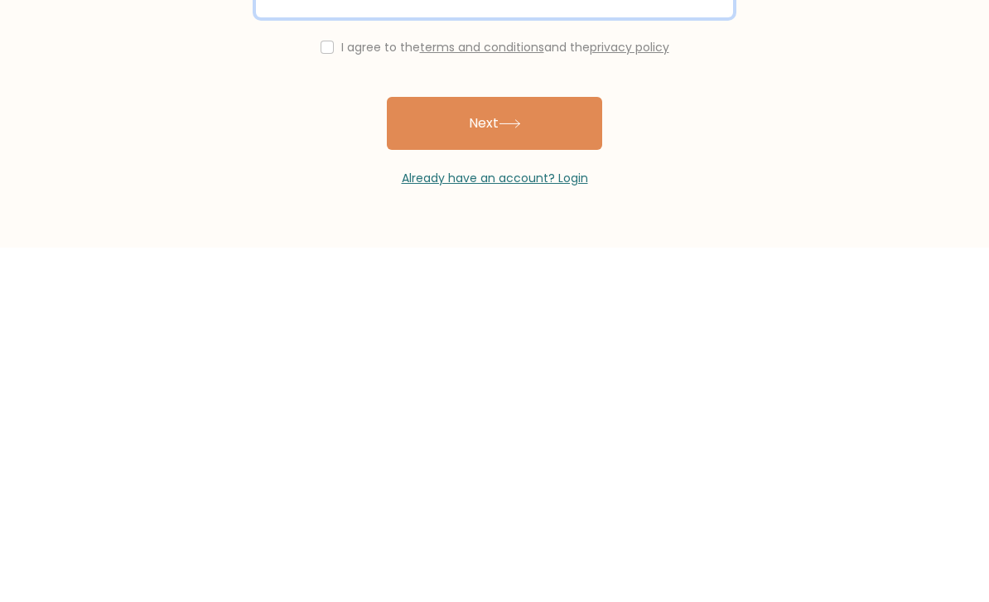
scroll to position [53, 0]
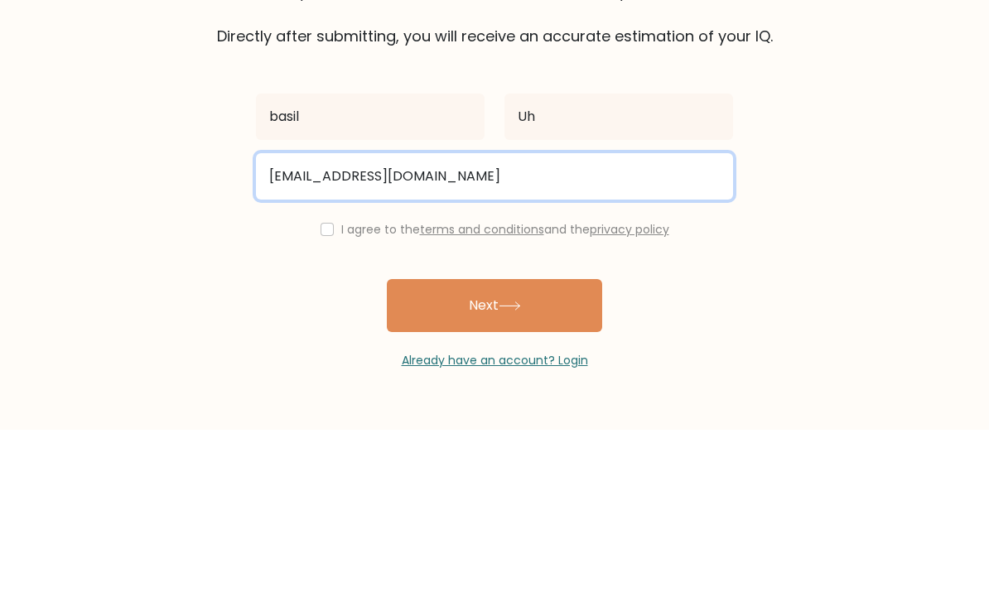
type input "29blairehsy@lannaist.ac.th"
click at [495, 452] on button "Next" at bounding box center [494, 478] width 215 height 53
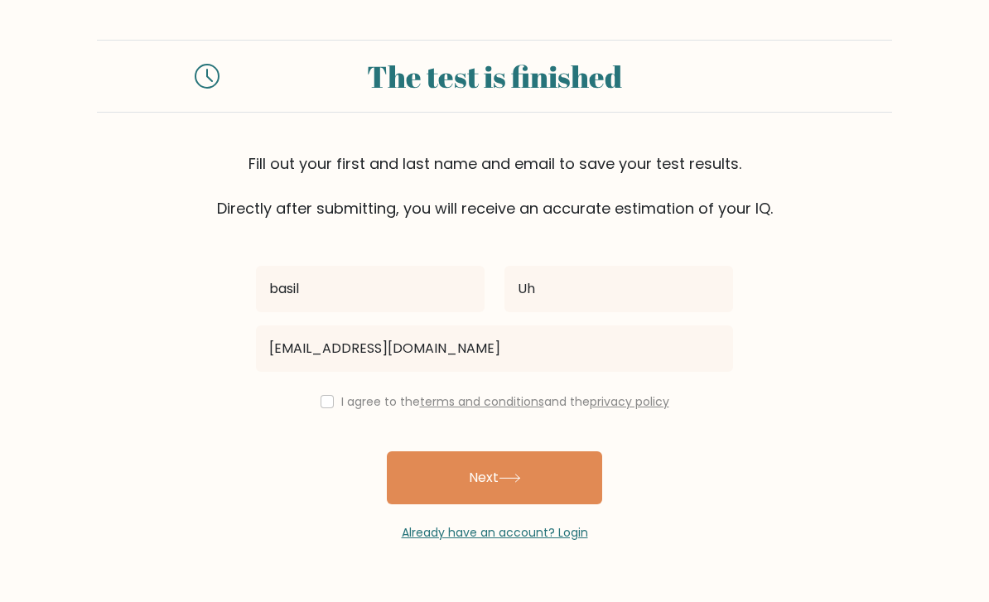
click at [326, 395] on input "checkbox" at bounding box center [327, 401] width 13 height 13
checkbox input "true"
click at [440, 452] on button "Next" at bounding box center [494, 478] width 215 height 53
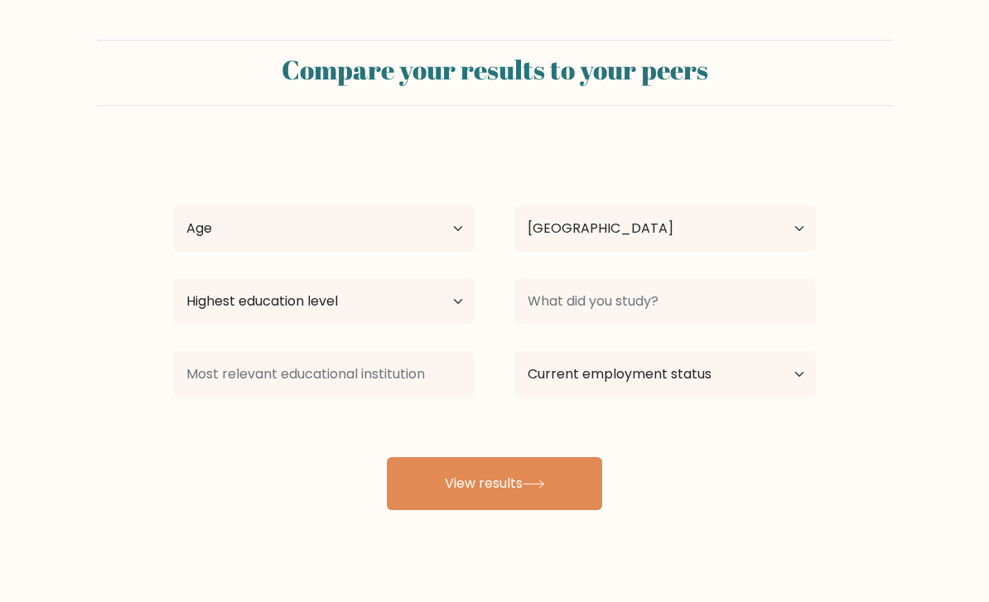
select select "TH"
click at [414, 232] on select "Age Under [DEMOGRAPHIC_DATA] [DEMOGRAPHIC_DATA] [DEMOGRAPHIC_DATA] [DEMOGRAPHIC…" at bounding box center [324, 228] width 302 height 46
select select "min_18"
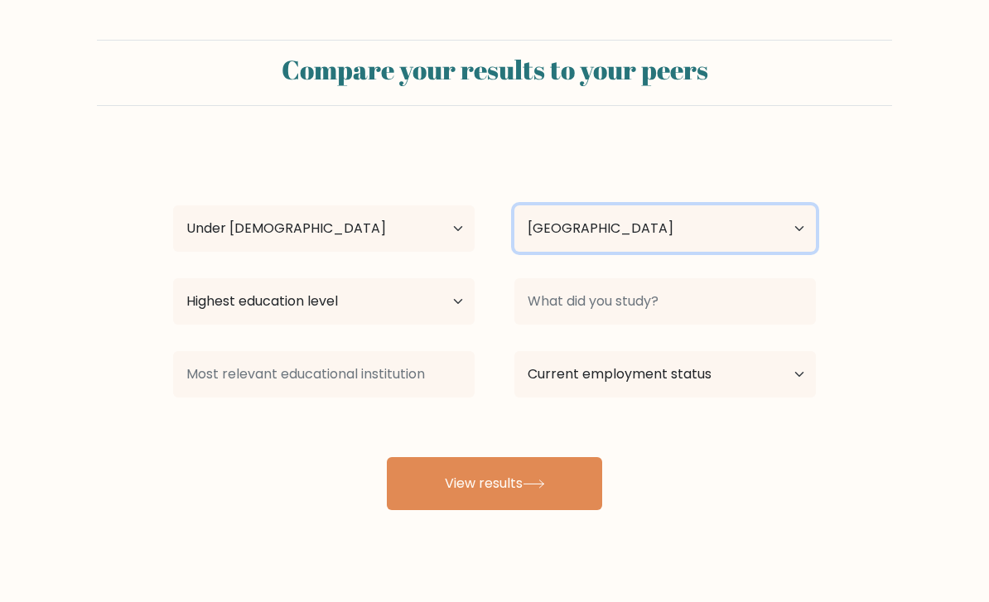
click at [646, 241] on select "Country Afghanistan Albania Algeria American Samoa Andorra Angola Anguilla Anta…" at bounding box center [666, 228] width 302 height 46
select select "TW"
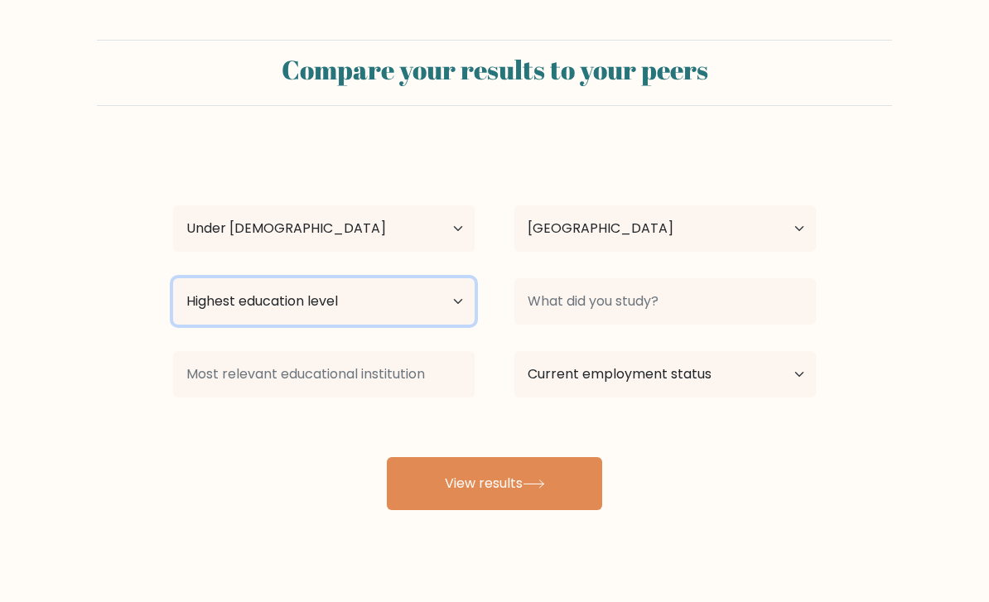
click at [409, 301] on select "Highest education level No schooling Primary Lower Secondary Upper Secondary Oc…" at bounding box center [324, 301] width 302 height 46
click at [412, 299] on select "Highest education level No schooling Primary Lower Secondary Upper Secondary Oc…" at bounding box center [324, 301] width 302 height 46
select select "upper_secondary"
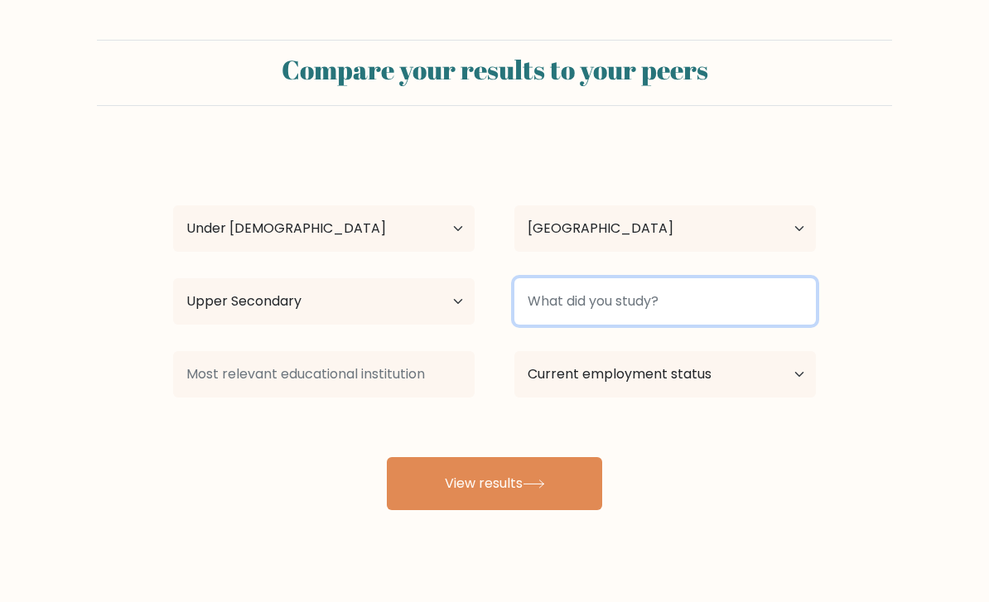
click at [635, 314] on input at bounding box center [666, 301] width 302 height 46
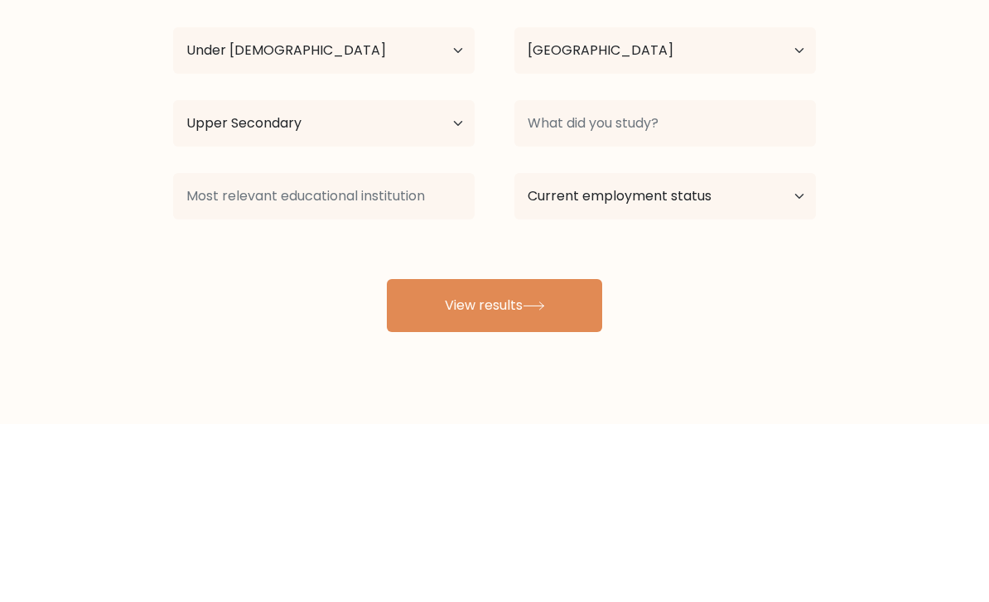
click at [899, 178] on form "Compare your results to your peers basil Uh Age Under 18 years old 18-24 years …" at bounding box center [494, 275] width 989 height 471
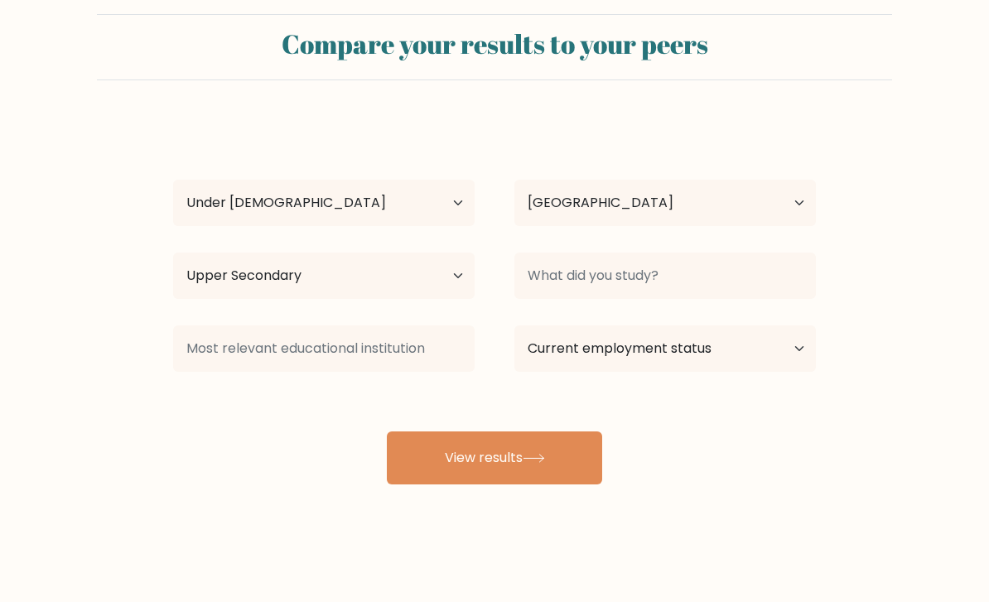
click at [543, 454] on icon at bounding box center [534, 458] width 22 height 9
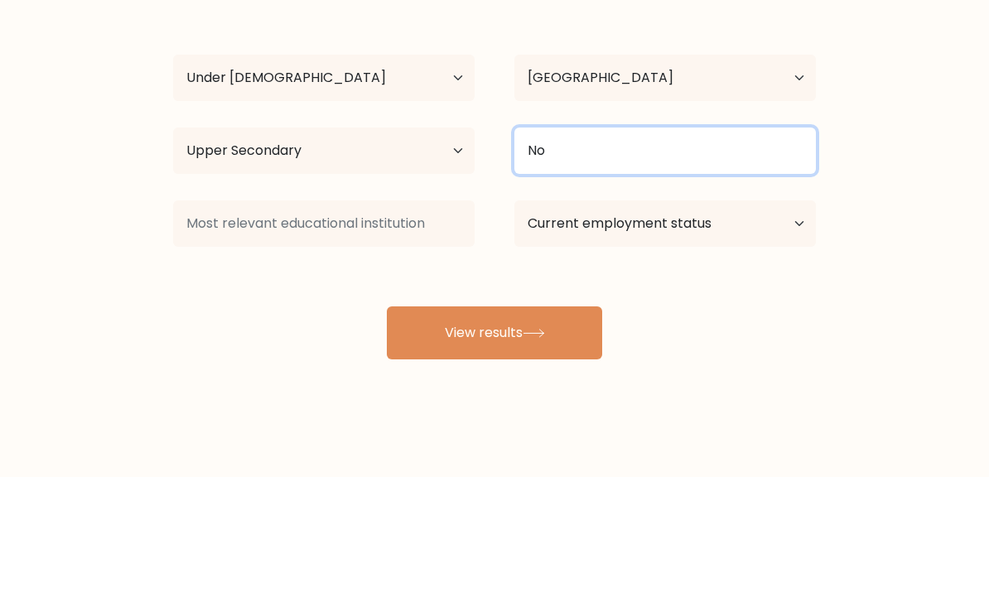
type input "No"
click at [495, 432] on button "View results" at bounding box center [494, 458] width 215 height 53
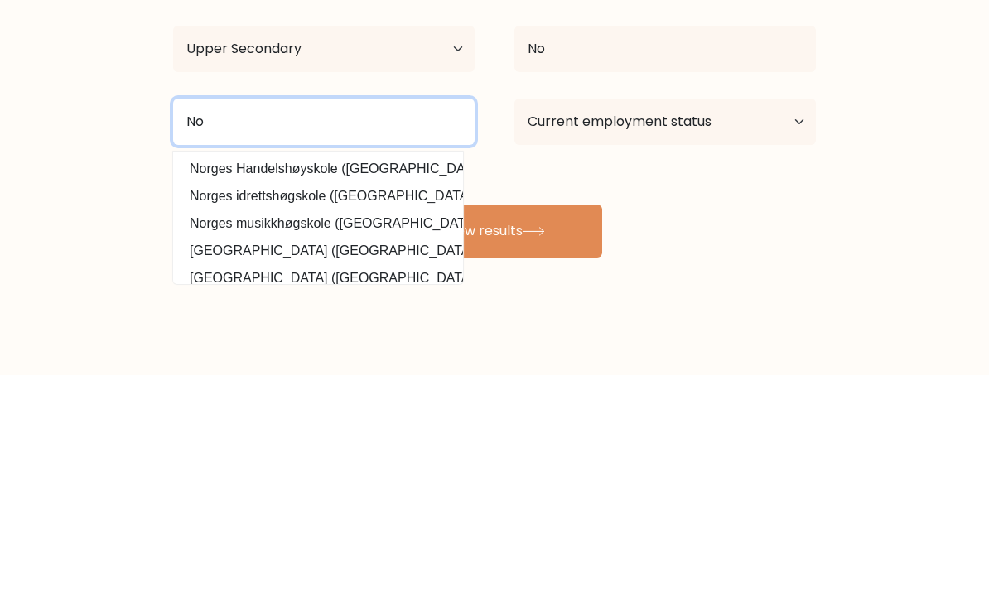
type input "No"
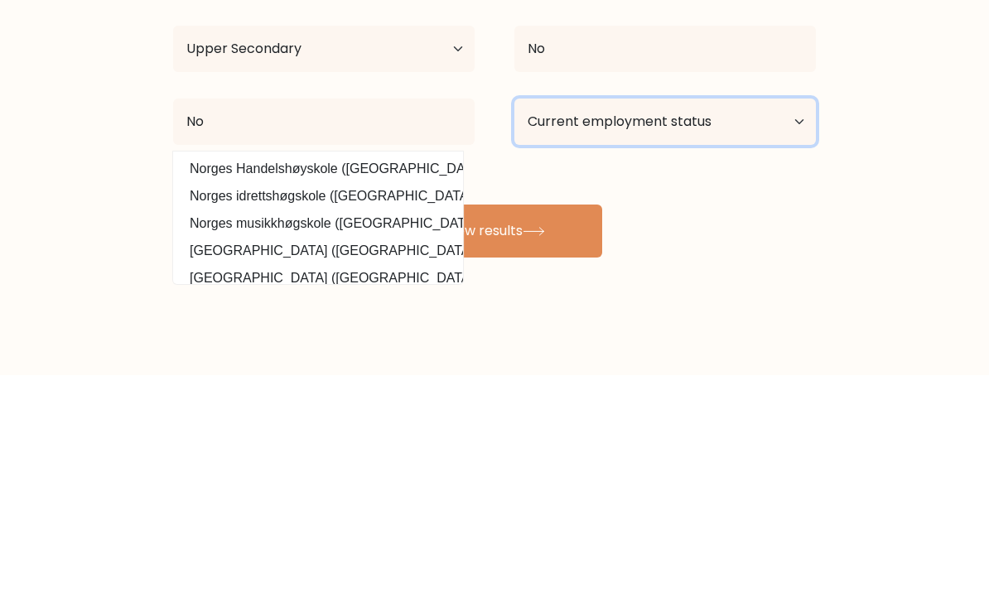
click at [678, 326] on select "Current employment status Employed Student Retired Other / prefer not to answer" at bounding box center [666, 349] width 302 height 46
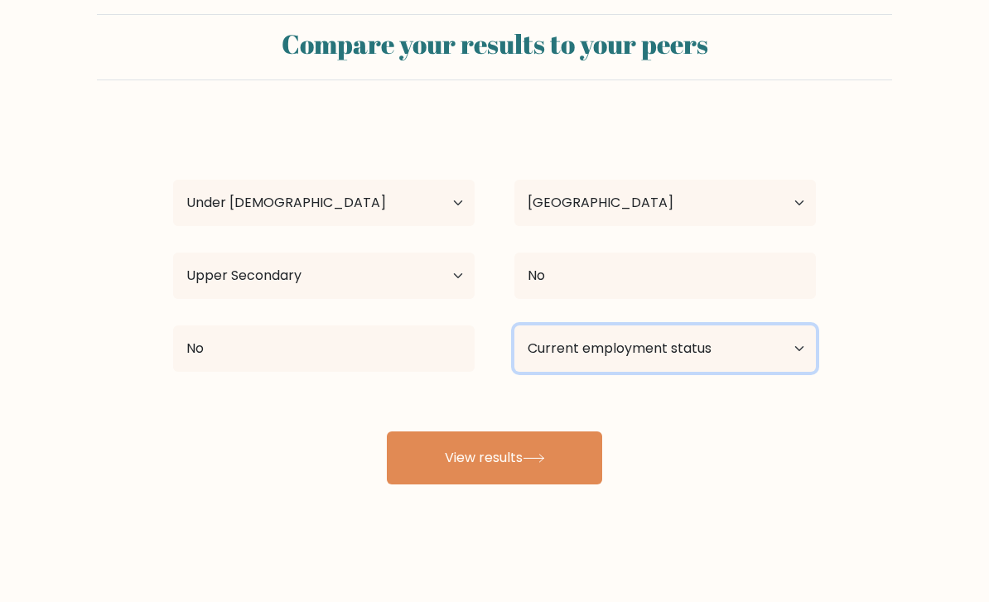
select select "other"
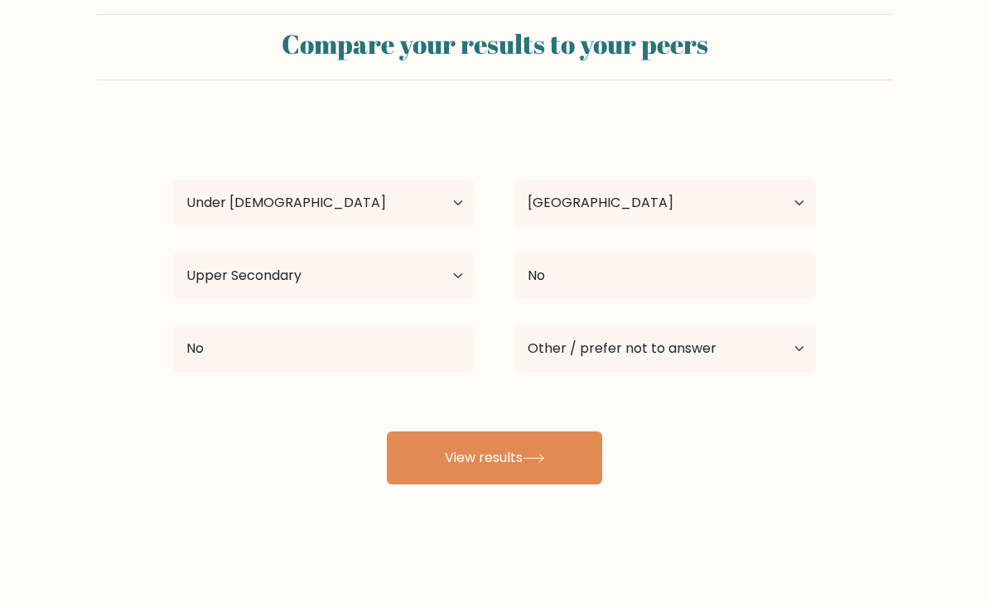
click at [530, 454] on icon at bounding box center [534, 458] width 22 height 9
